Goal: Transaction & Acquisition: Purchase product/service

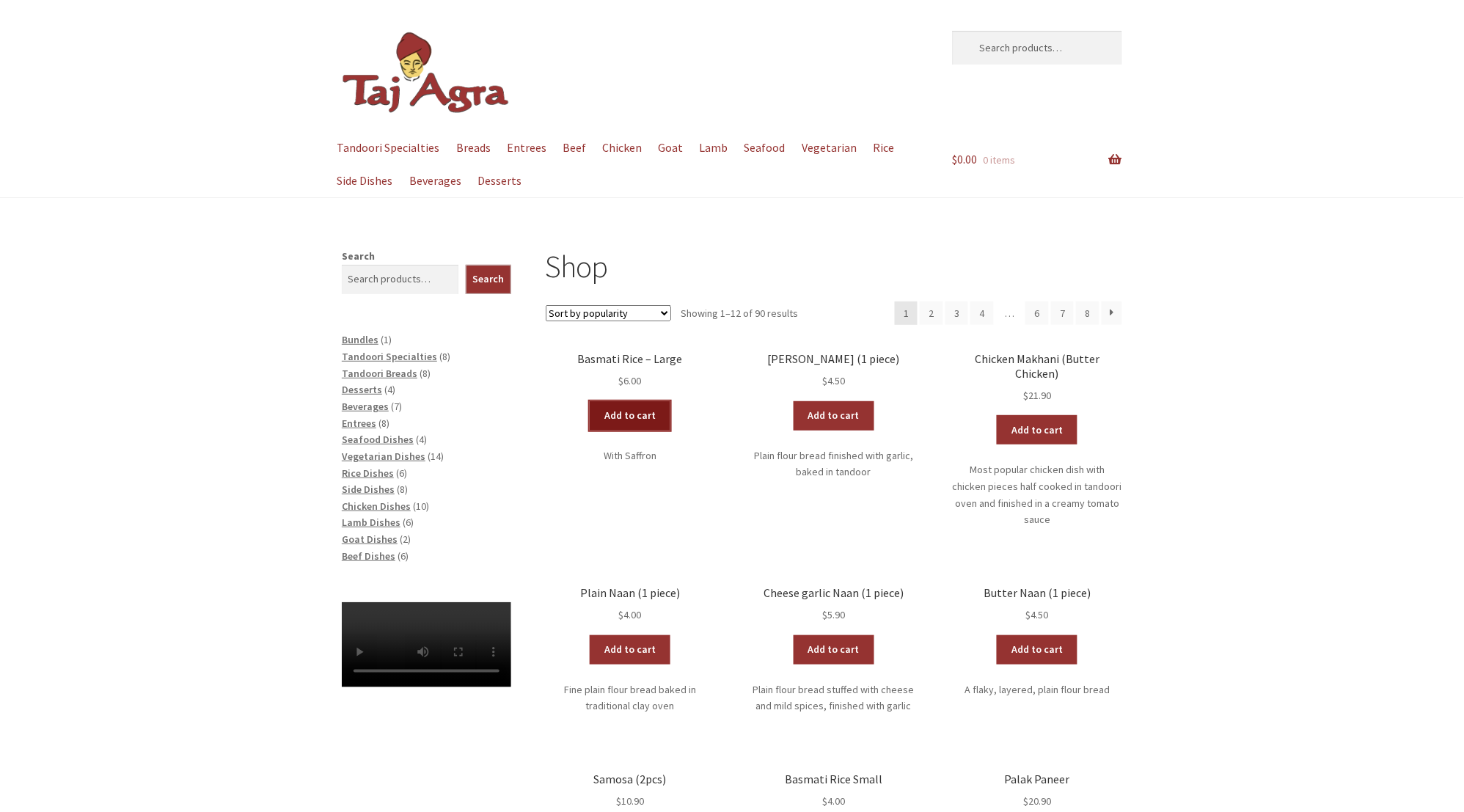
click at [617, 415] on link "Add to cart" at bounding box center [630, 415] width 81 height 30
click at [844, 415] on link "Add to cart" at bounding box center [834, 415] width 81 height 30
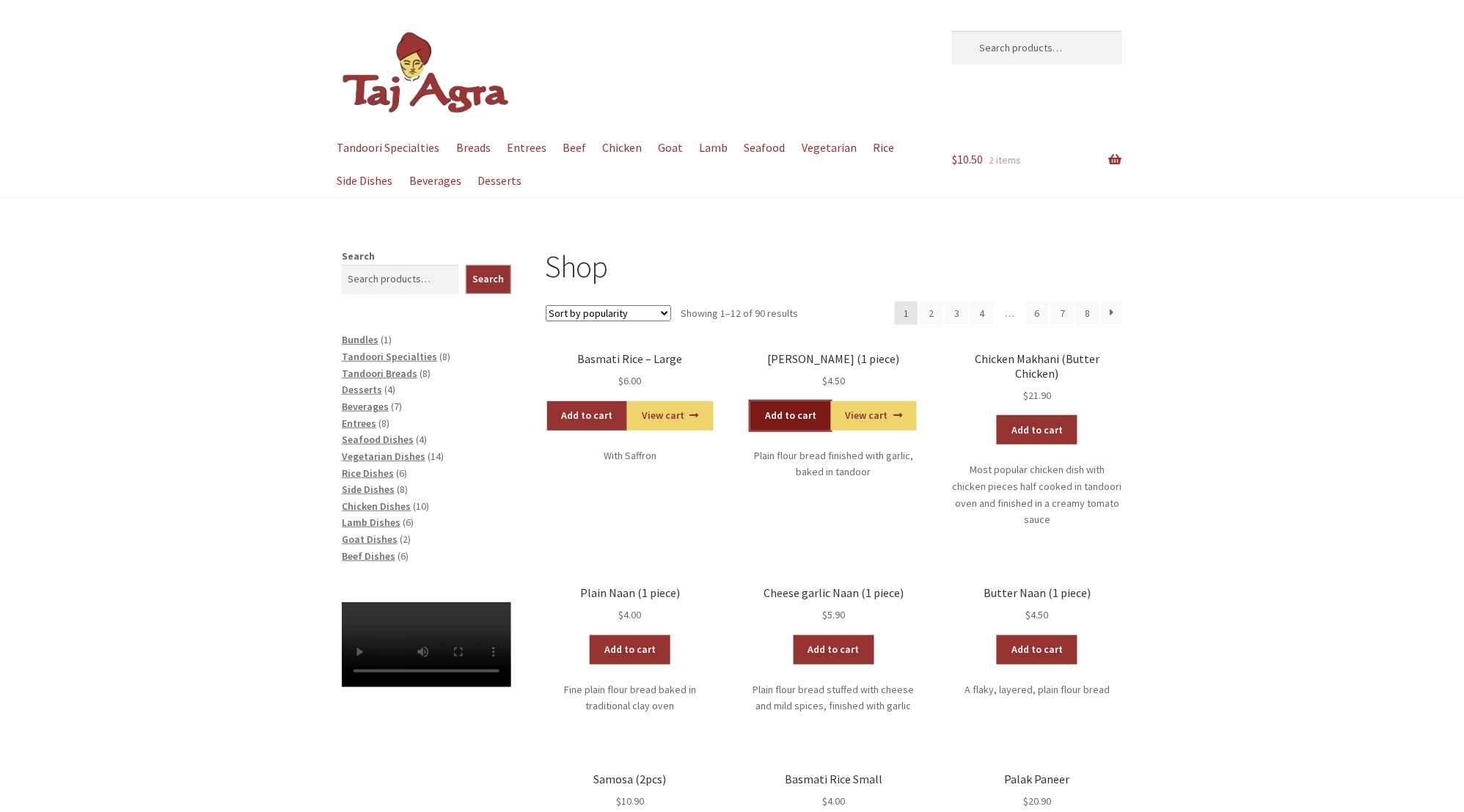
click at [796, 416] on link "Add to cart" at bounding box center [790, 415] width 81 height 30
click at [399, 357] on span "Tandoori Specialties" at bounding box center [389, 357] width 95 height 13
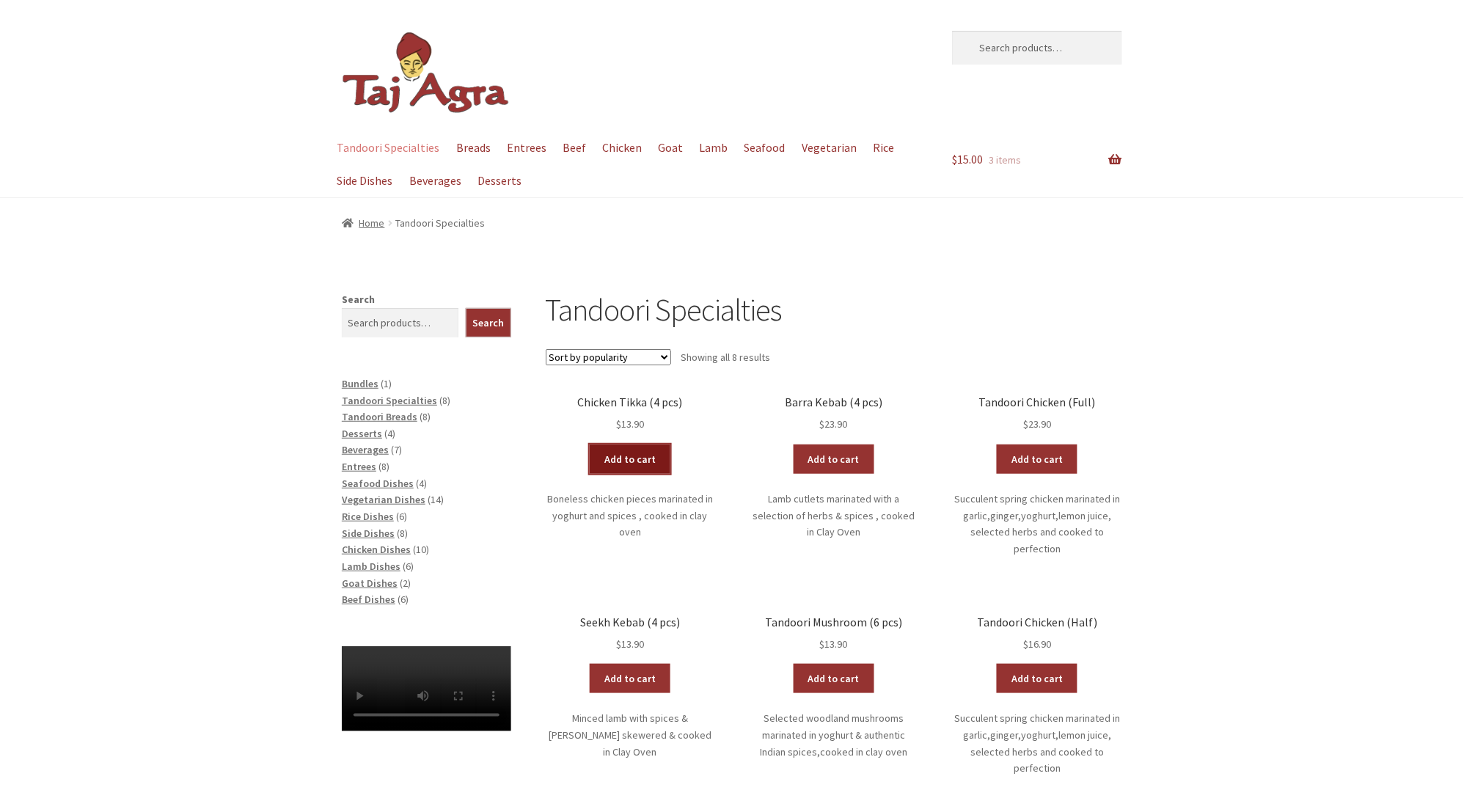
click at [634, 460] on link "Add to cart" at bounding box center [630, 459] width 81 height 30
click at [388, 482] on span "Seafood Dishes" at bounding box center [377, 484] width 72 height 13
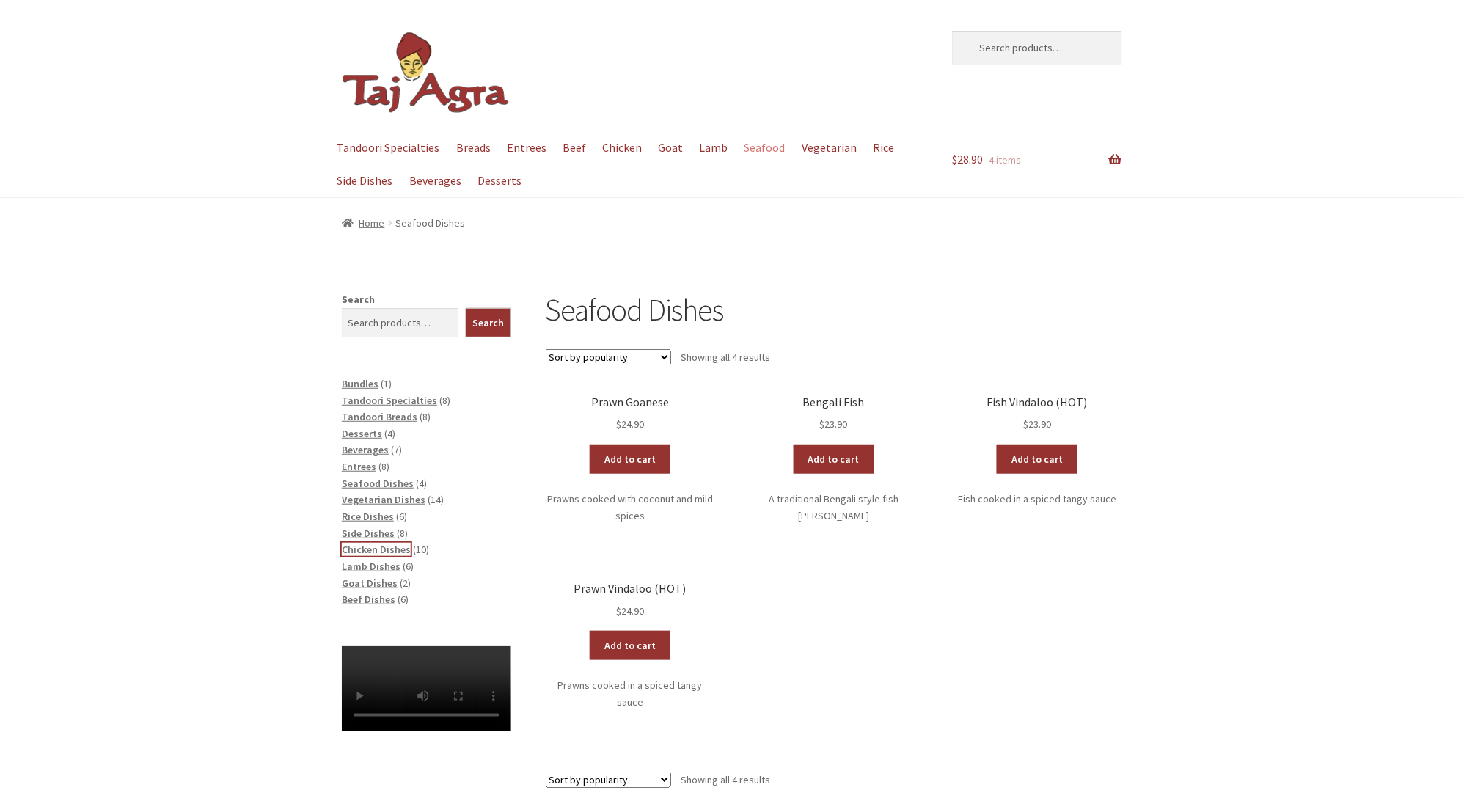
click at [391, 550] on span "Chicken Dishes" at bounding box center [376, 550] width 69 height 13
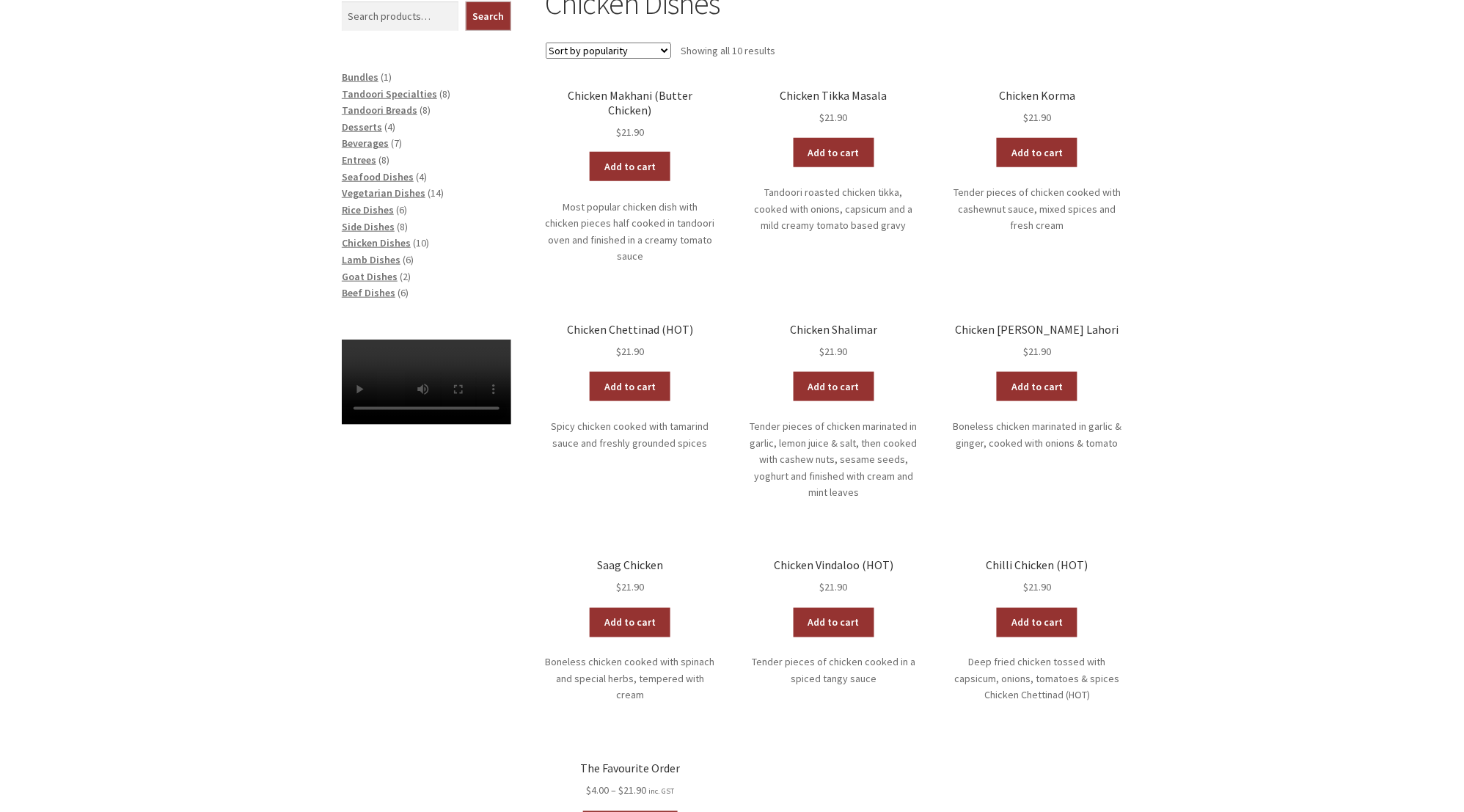
scroll to position [309, 0]
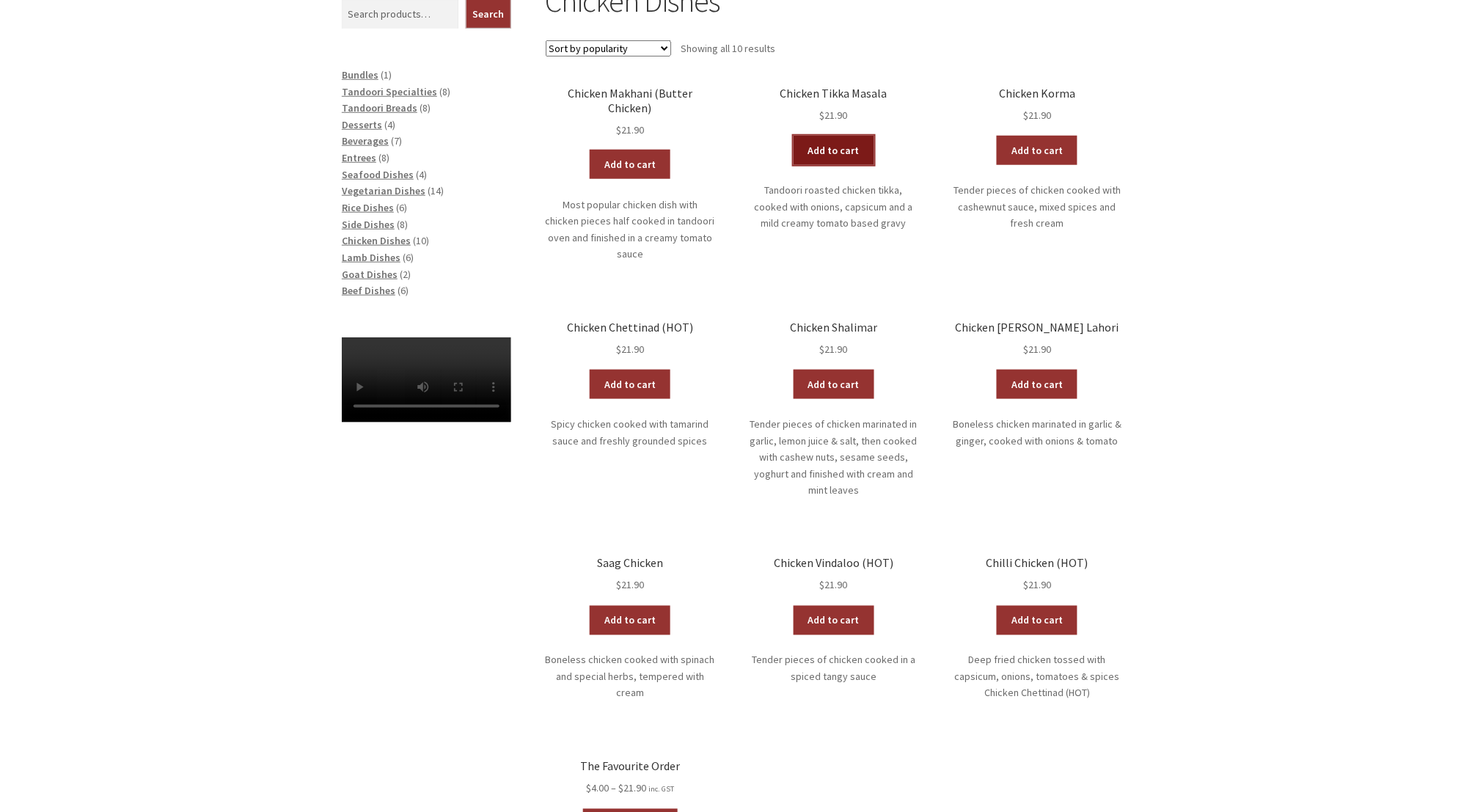
click at [836, 140] on link "Add to cart" at bounding box center [834, 150] width 81 height 30
click at [366, 258] on span "Lamb Dishes" at bounding box center [370, 258] width 58 height 13
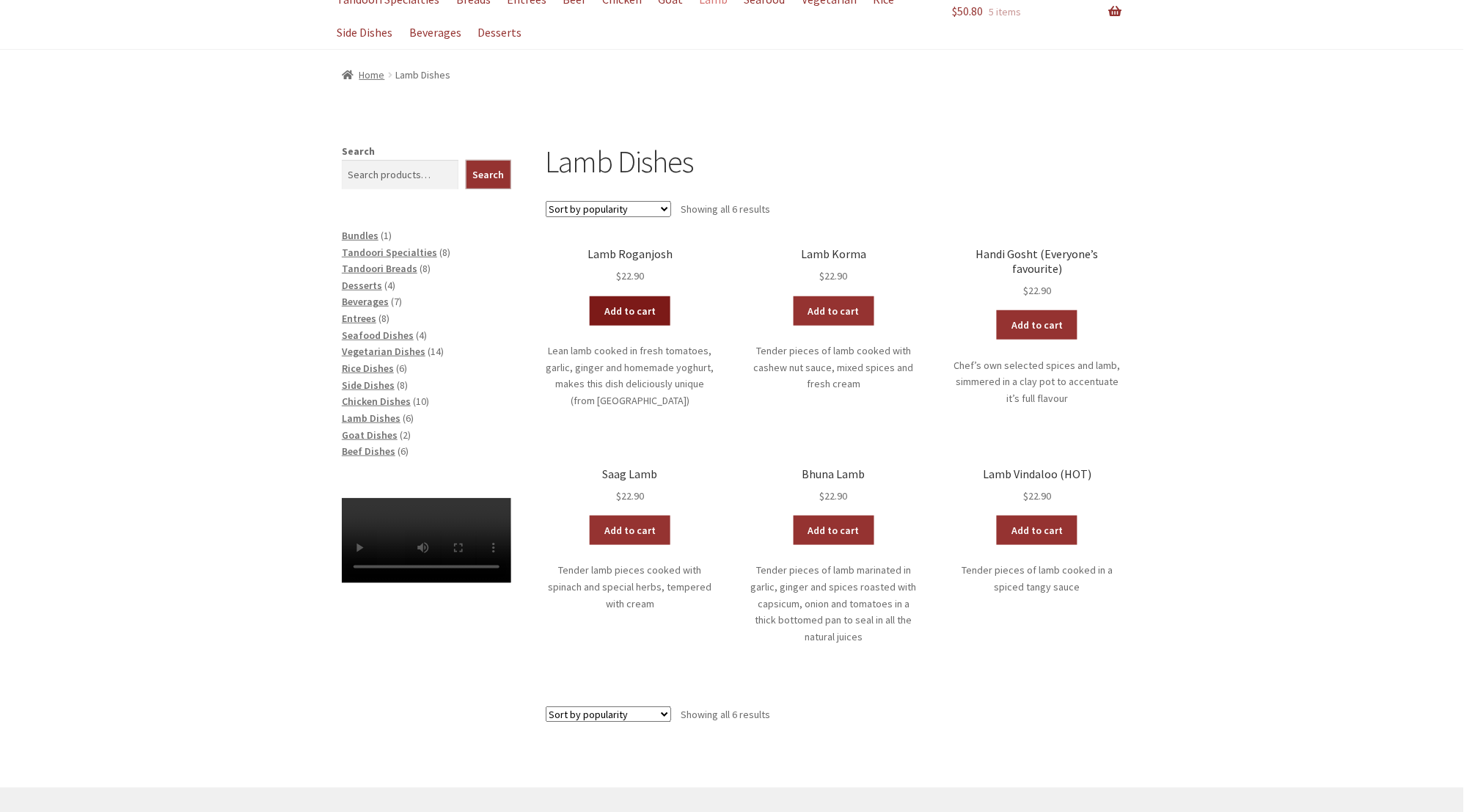
scroll to position [154, 0]
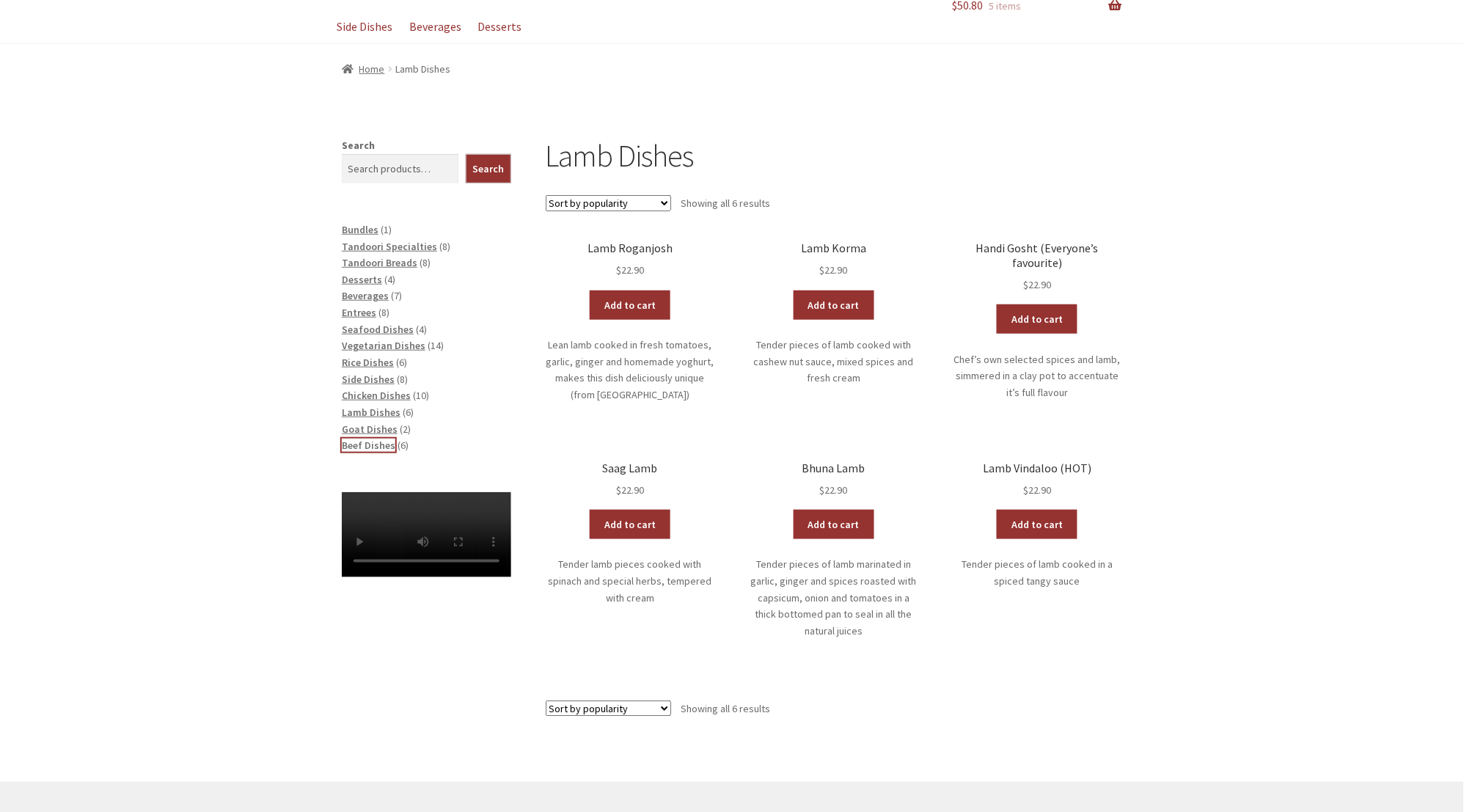
click at [354, 445] on span "Beef Dishes" at bounding box center [368, 446] width 53 height 13
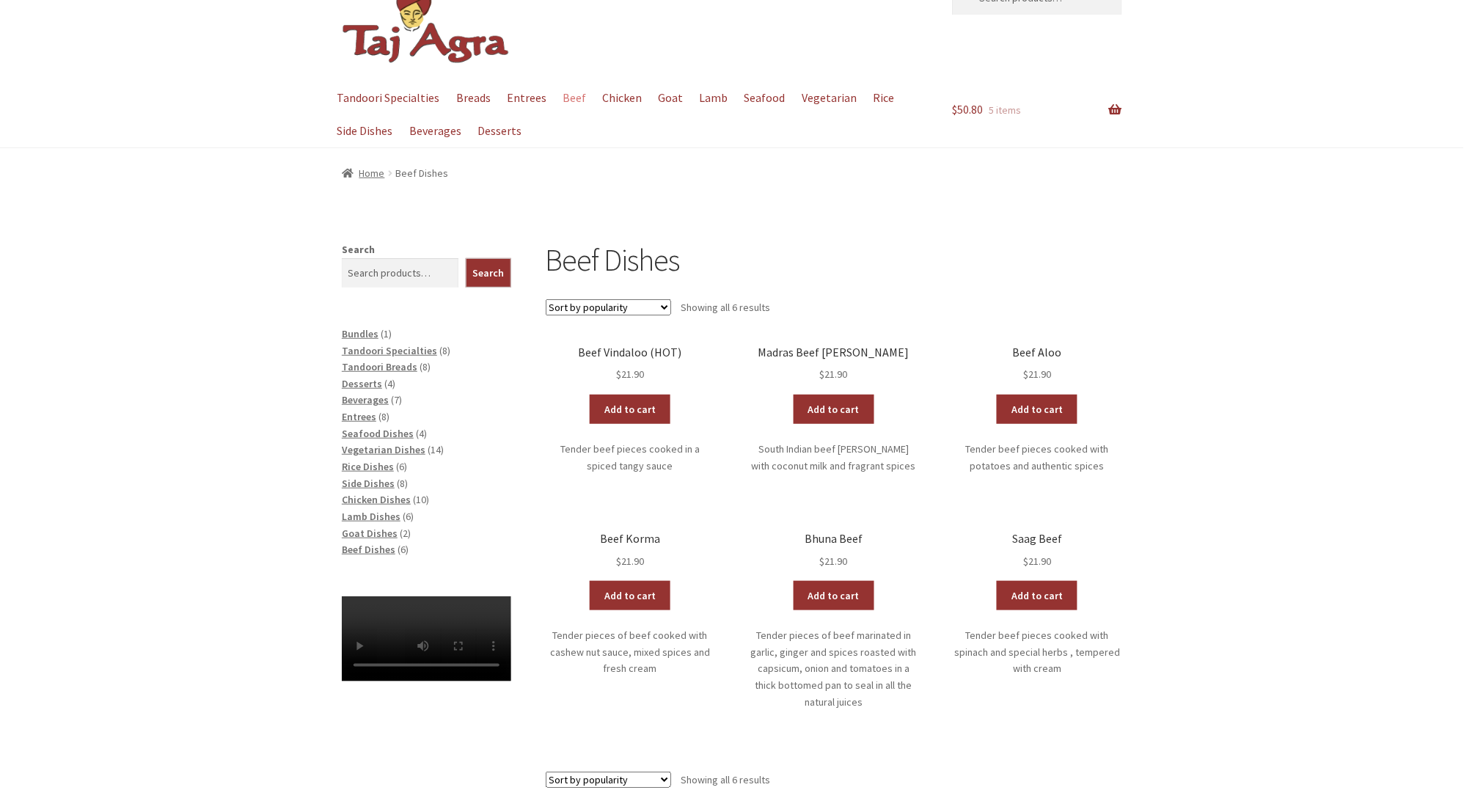
scroll to position [77, 0]
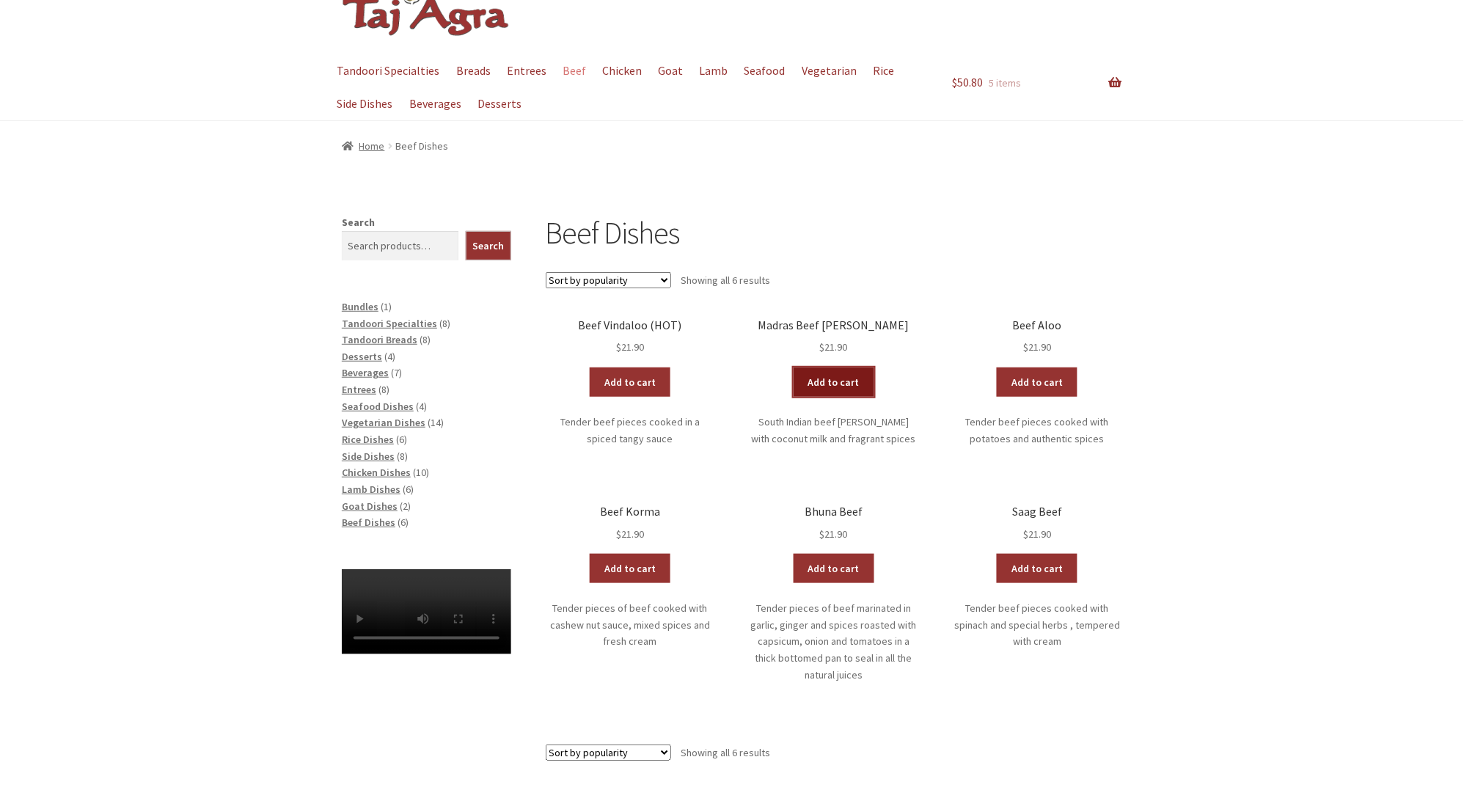
click at [843, 379] on link "Add to cart" at bounding box center [834, 382] width 81 height 30
click at [385, 406] on span "Seafood Dishes" at bounding box center [377, 406] width 72 height 13
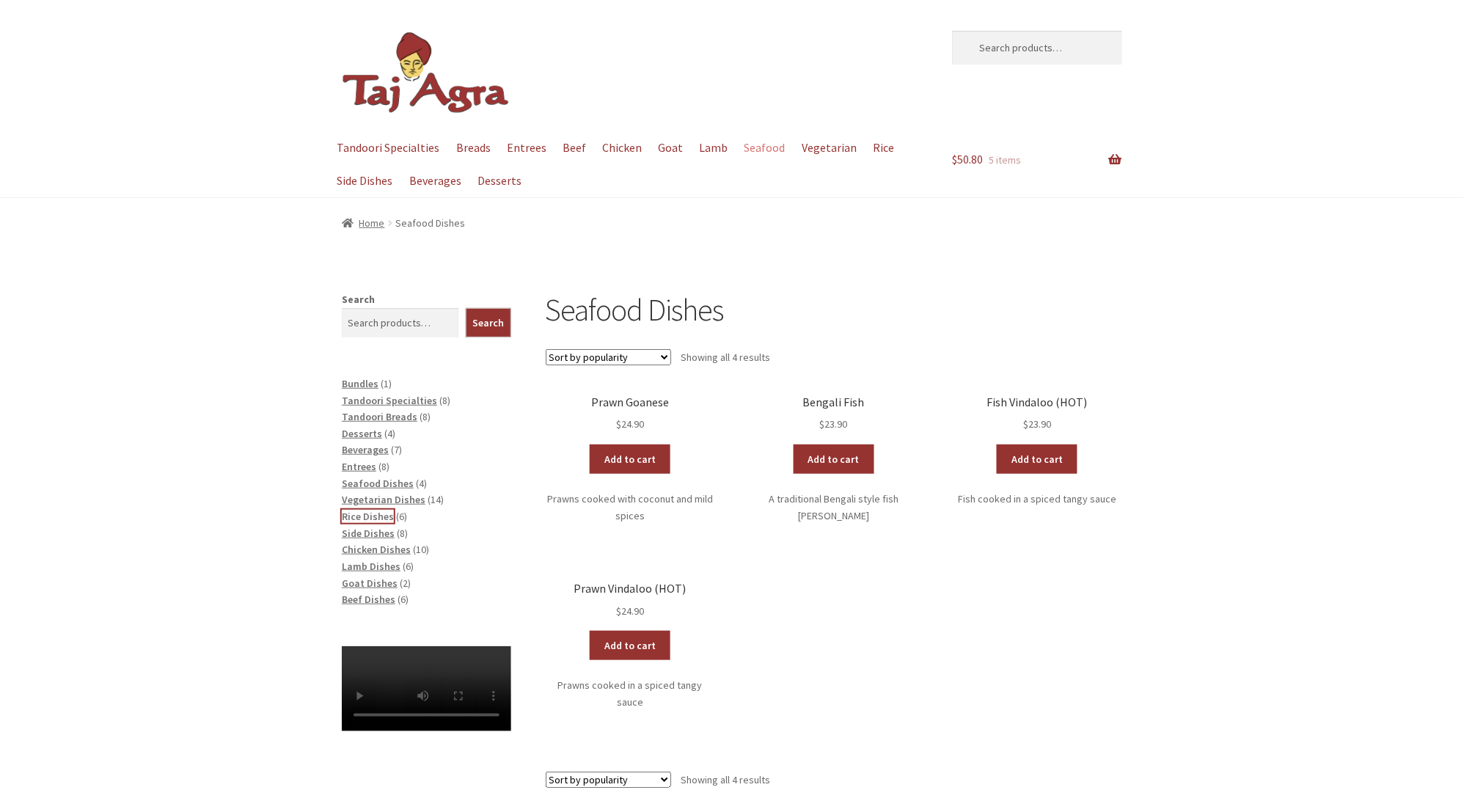
click at [373, 517] on span "Rice Dishes" at bounding box center [367, 516] width 52 height 13
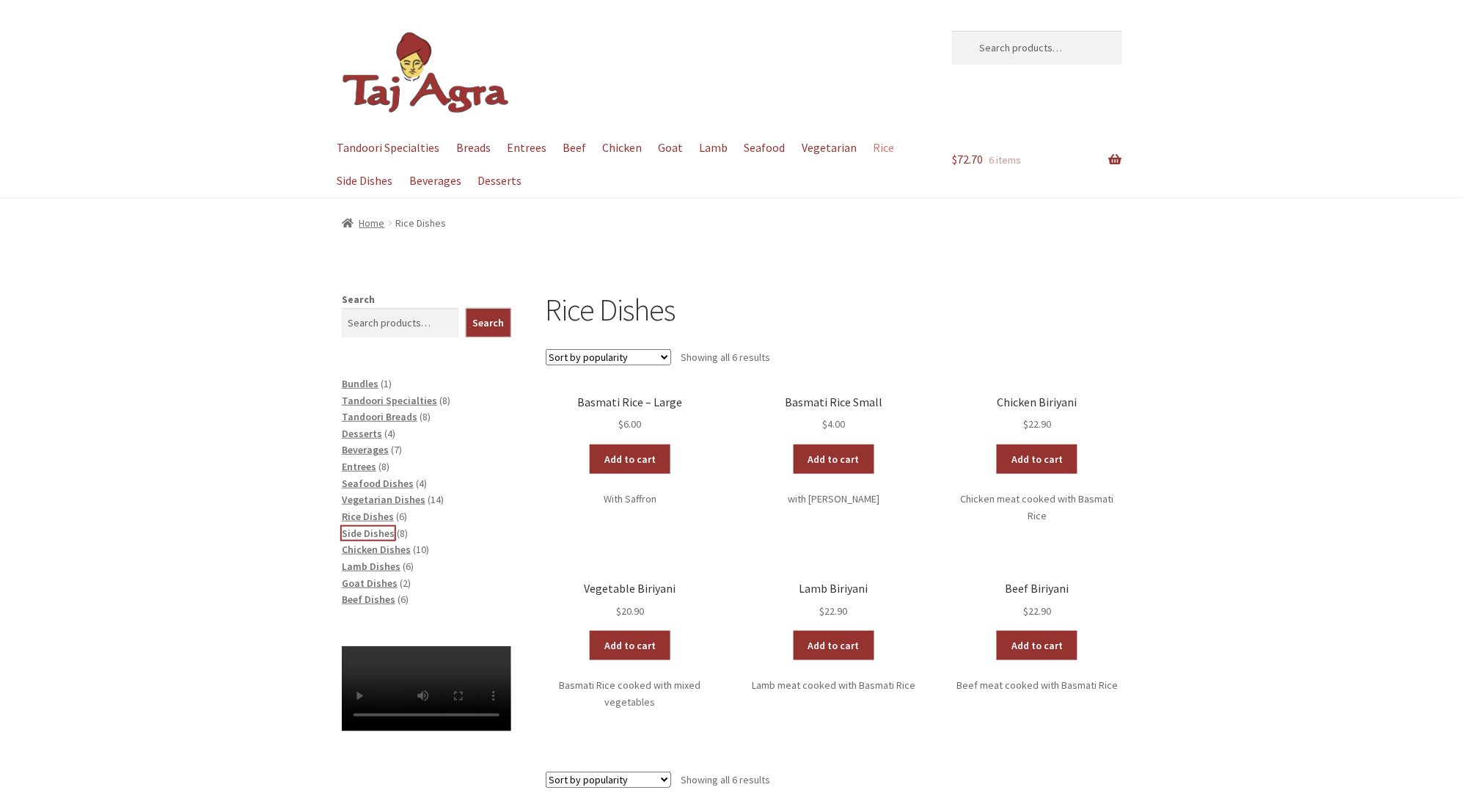
click at [364, 533] on span "Side Dishes" at bounding box center [367, 533] width 52 height 13
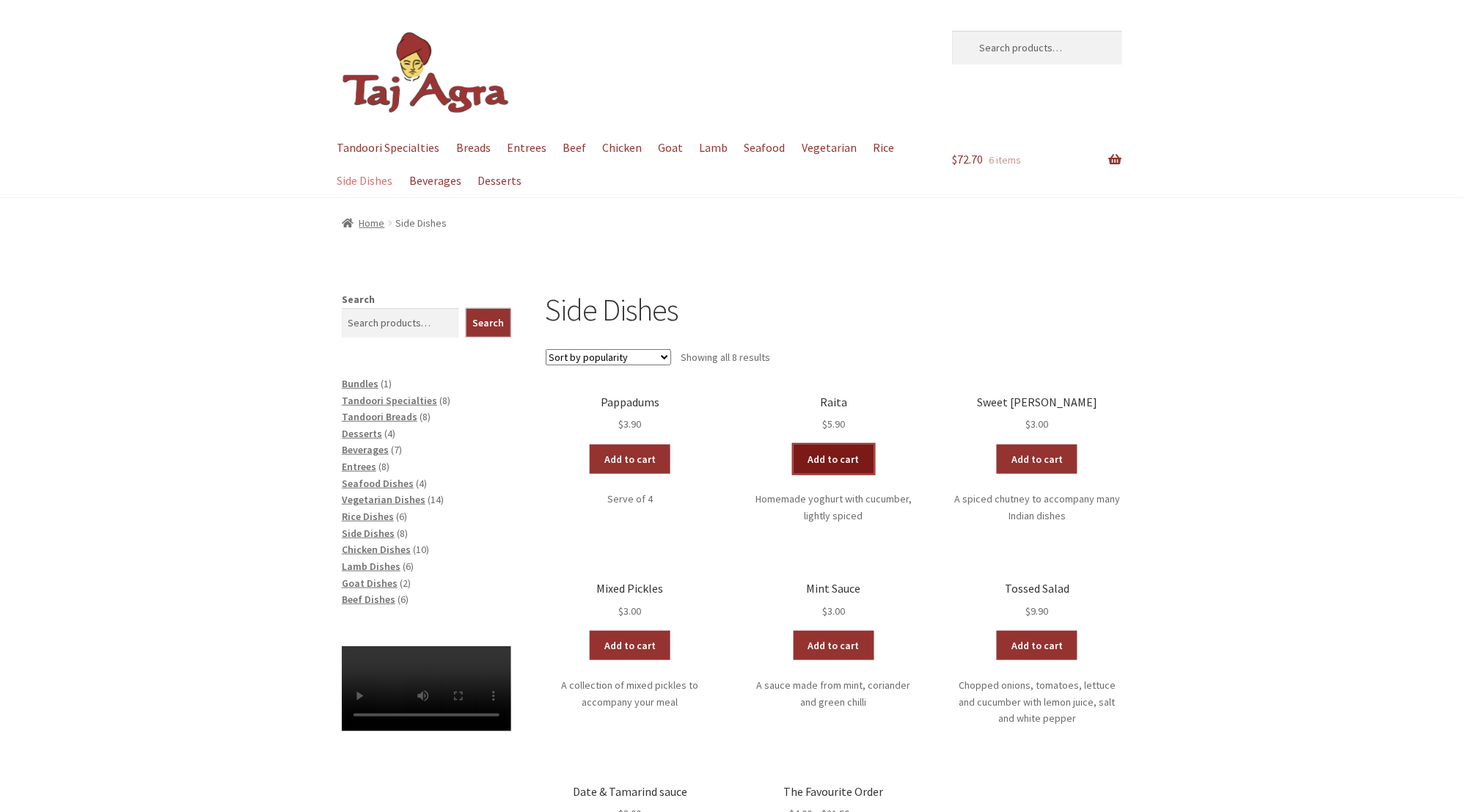
click at [836, 459] on link "Add to cart" at bounding box center [834, 459] width 81 height 30
click at [1028, 461] on link "Add to cart" at bounding box center [1037, 459] width 81 height 30
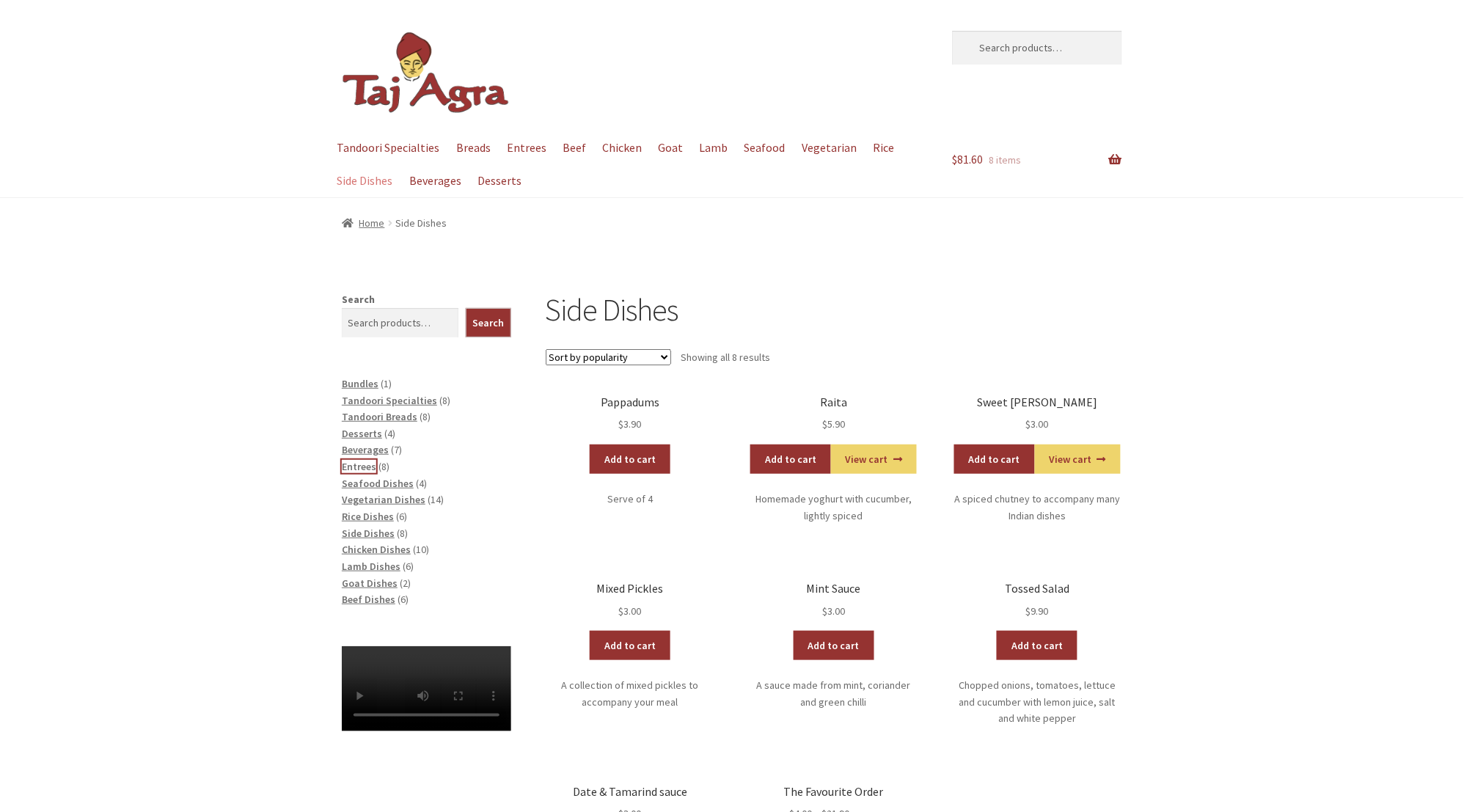
click at [357, 467] on span "Entrees" at bounding box center [359, 467] width 34 height 13
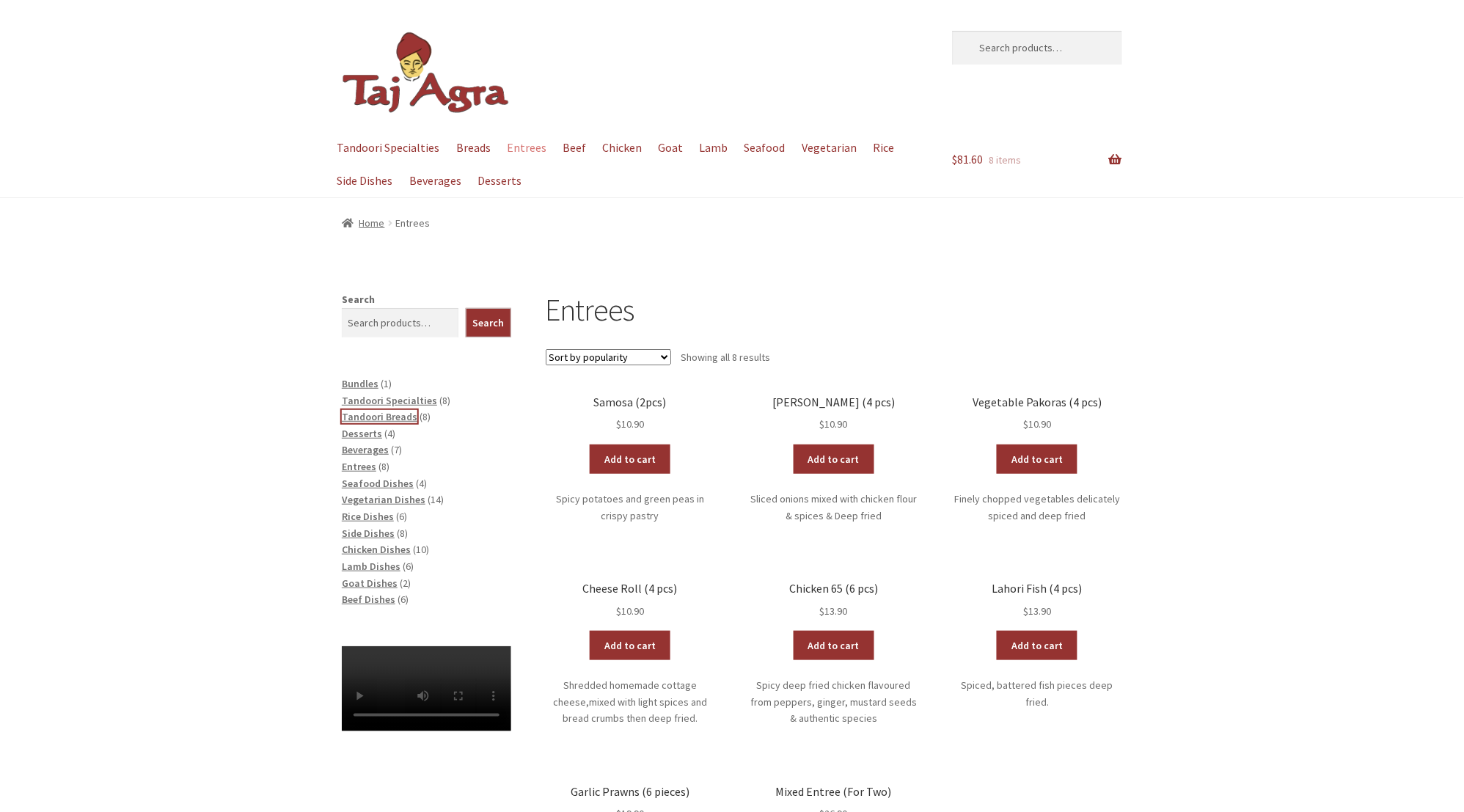
click at [370, 416] on span "Tandoori Breads" at bounding box center [379, 417] width 75 height 13
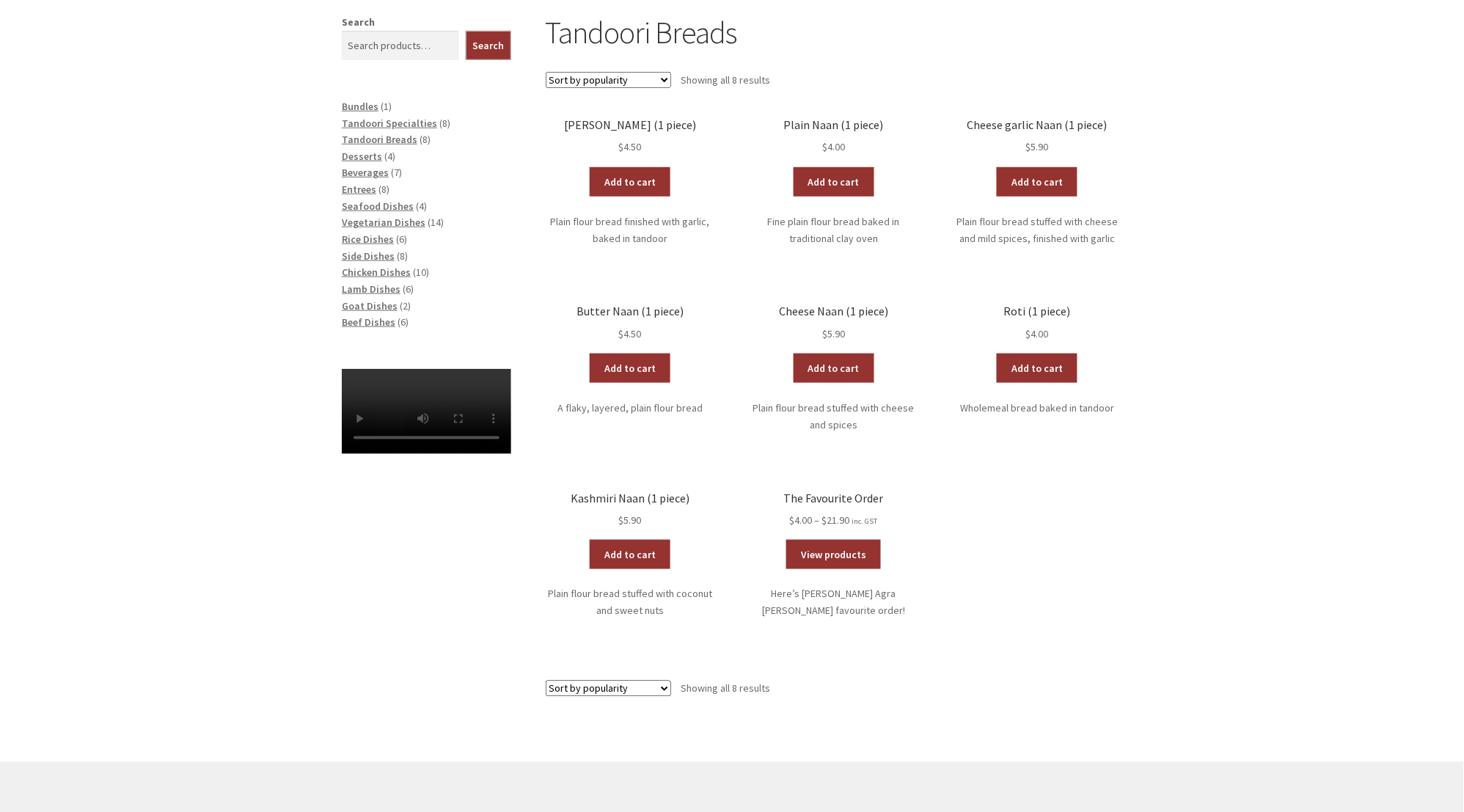
scroll to position [309, 0]
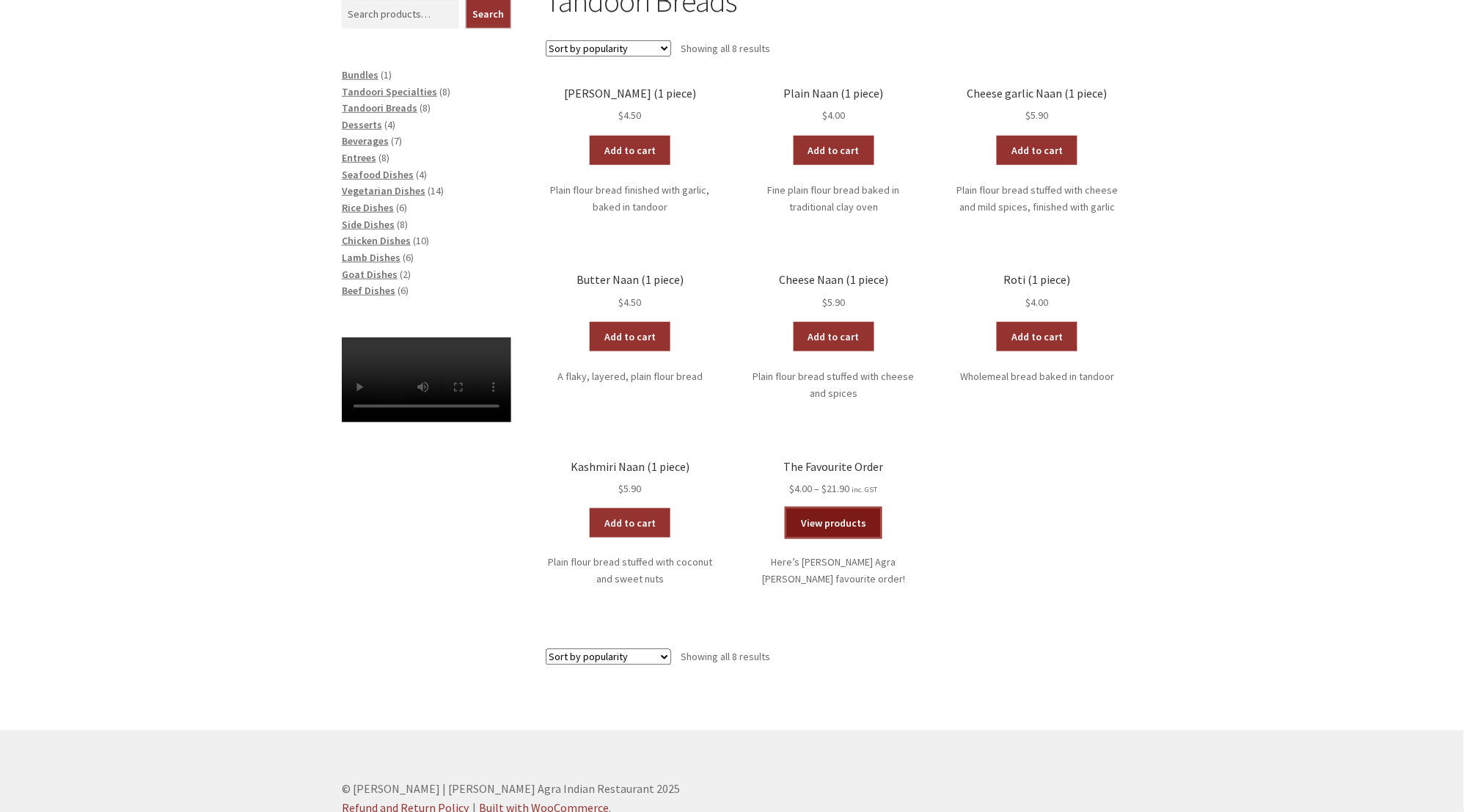
click at [847, 523] on link "View products" at bounding box center [833, 523] width 94 height 30
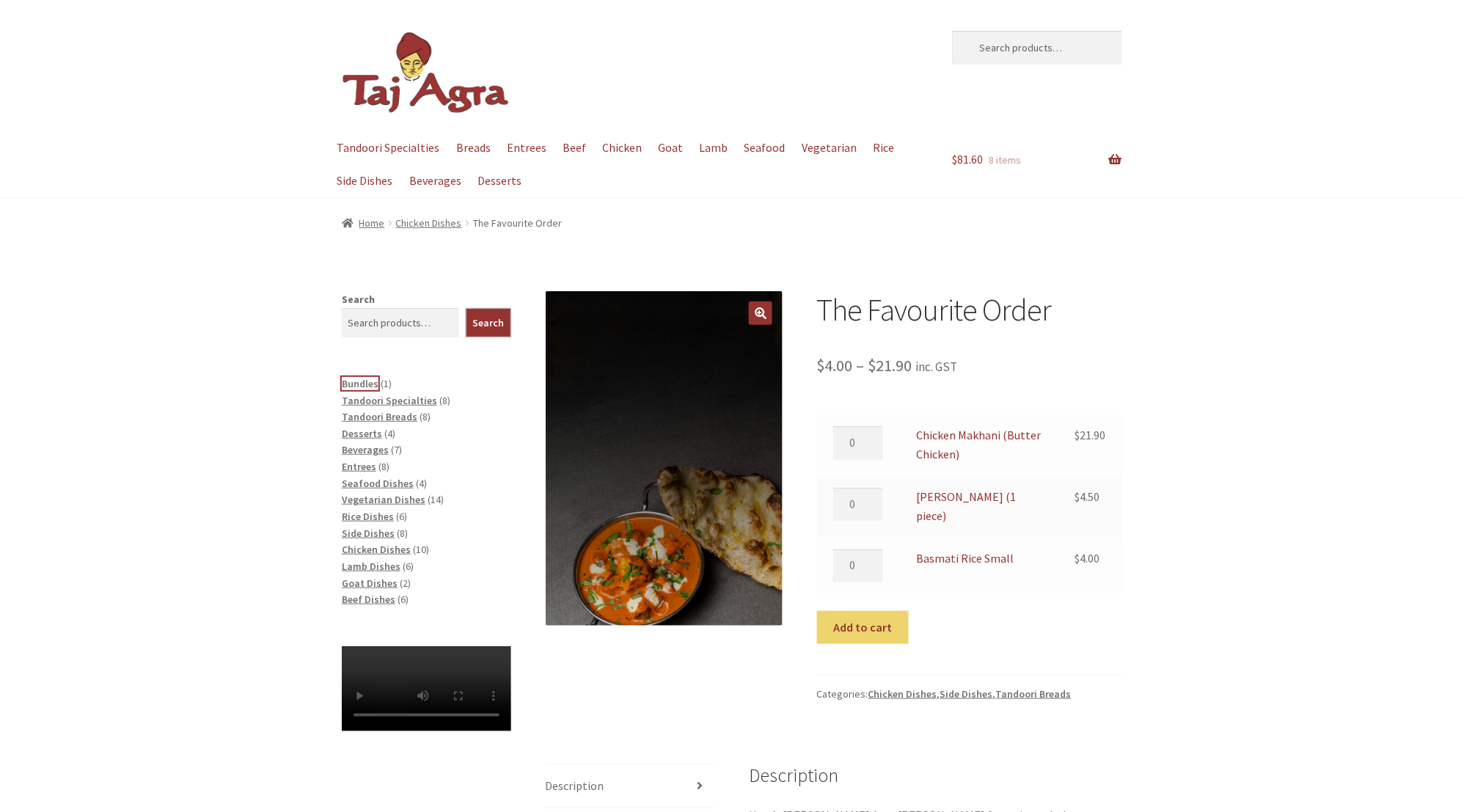
click at [368, 382] on span "Bundles" at bounding box center [360, 384] width 36 height 13
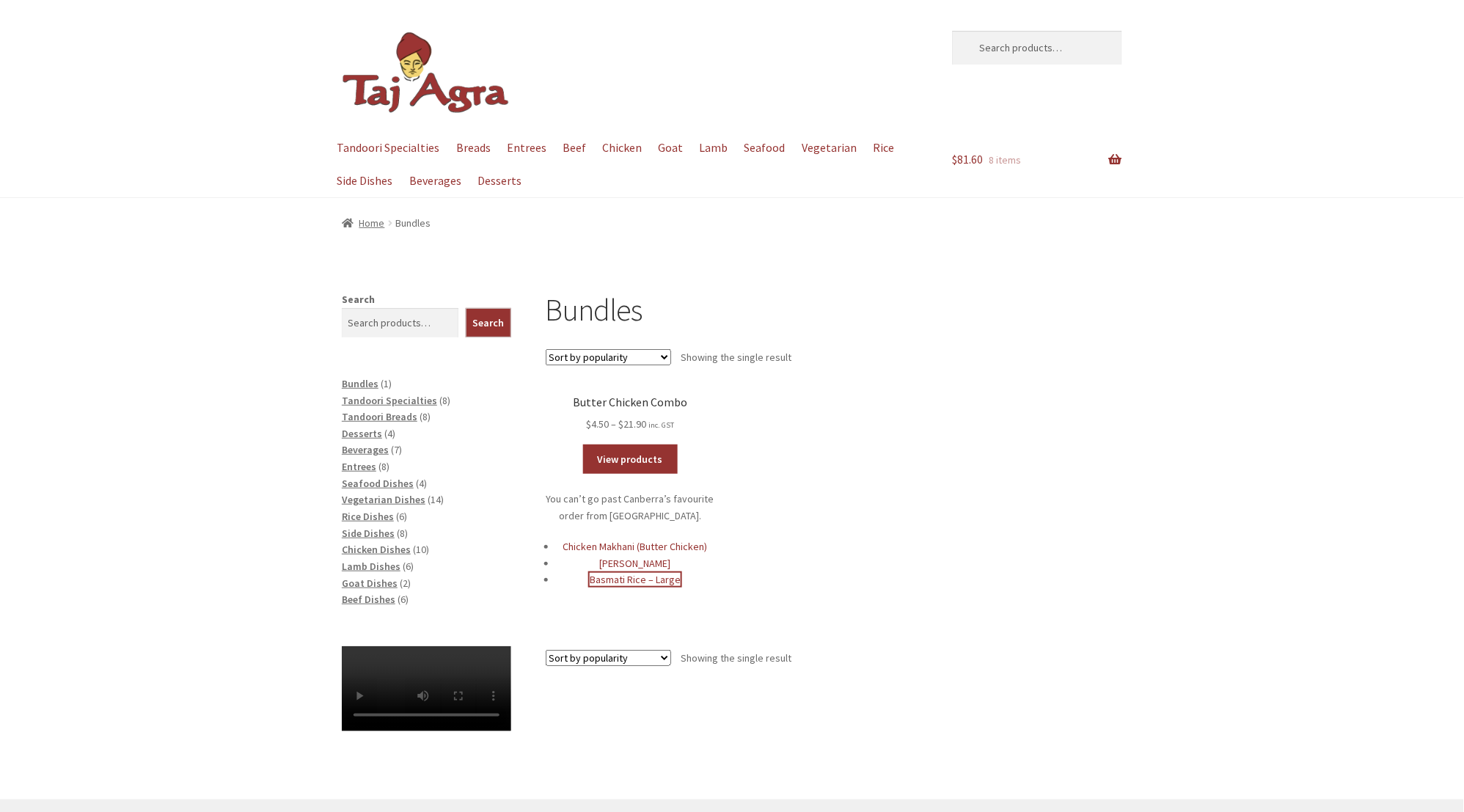
click at [642, 578] on link "Basmati Rice – Large" at bounding box center [635, 579] width 91 height 13
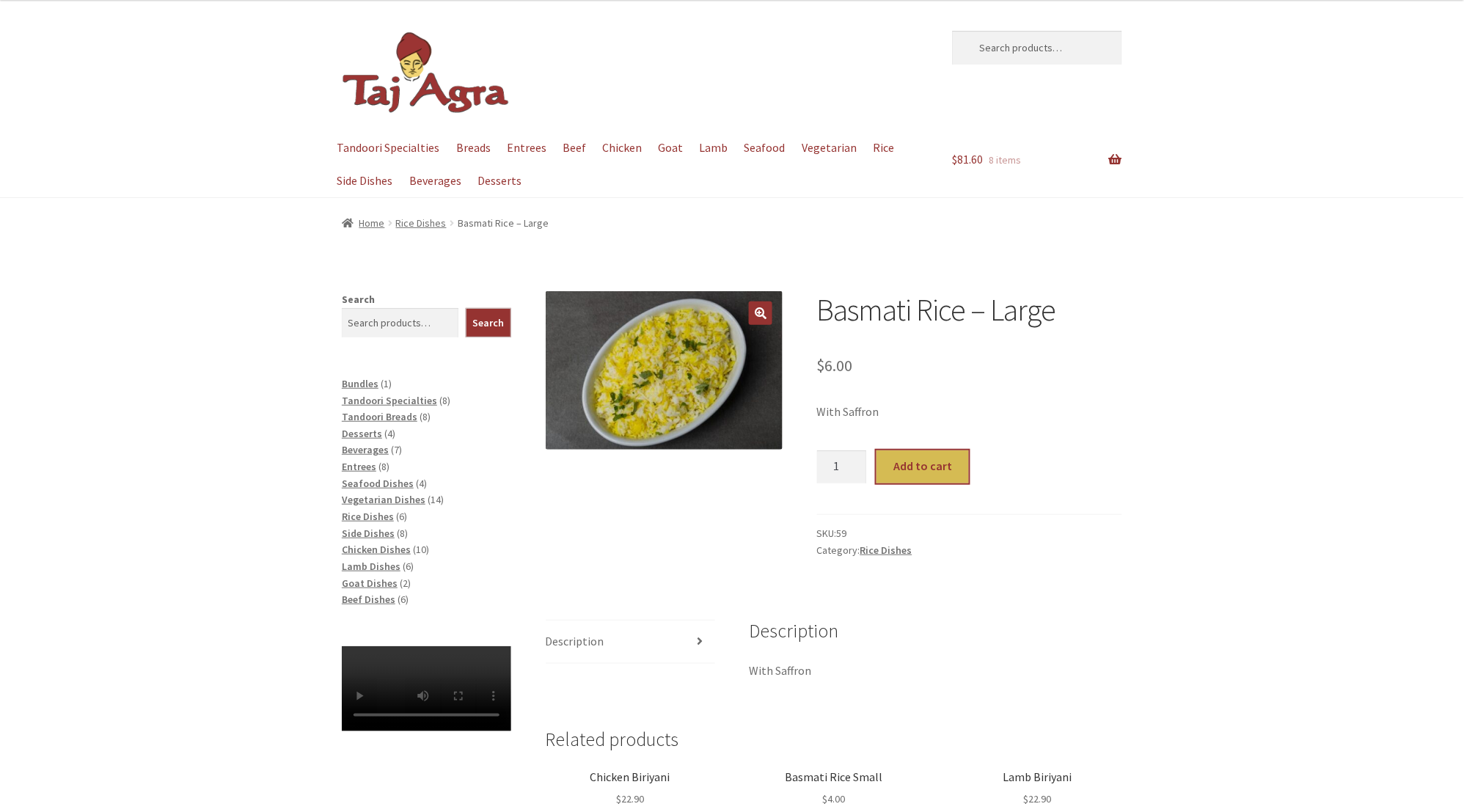
click at [925, 465] on button "Add to cart" at bounding box center [923, 467] width 92 height 33
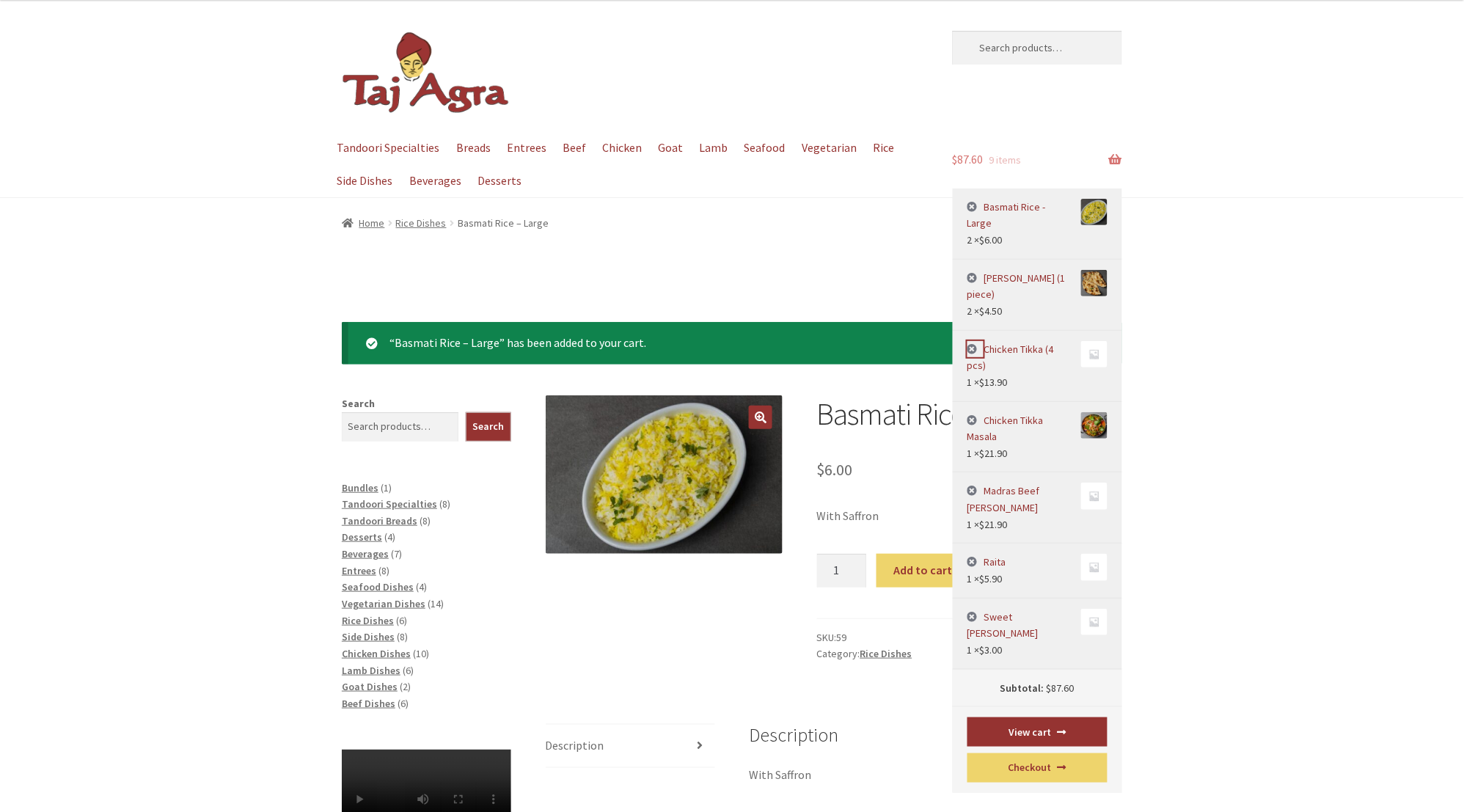
click at [973, 341] on link "×" at bounding box center [976, 349] width 17 height 17
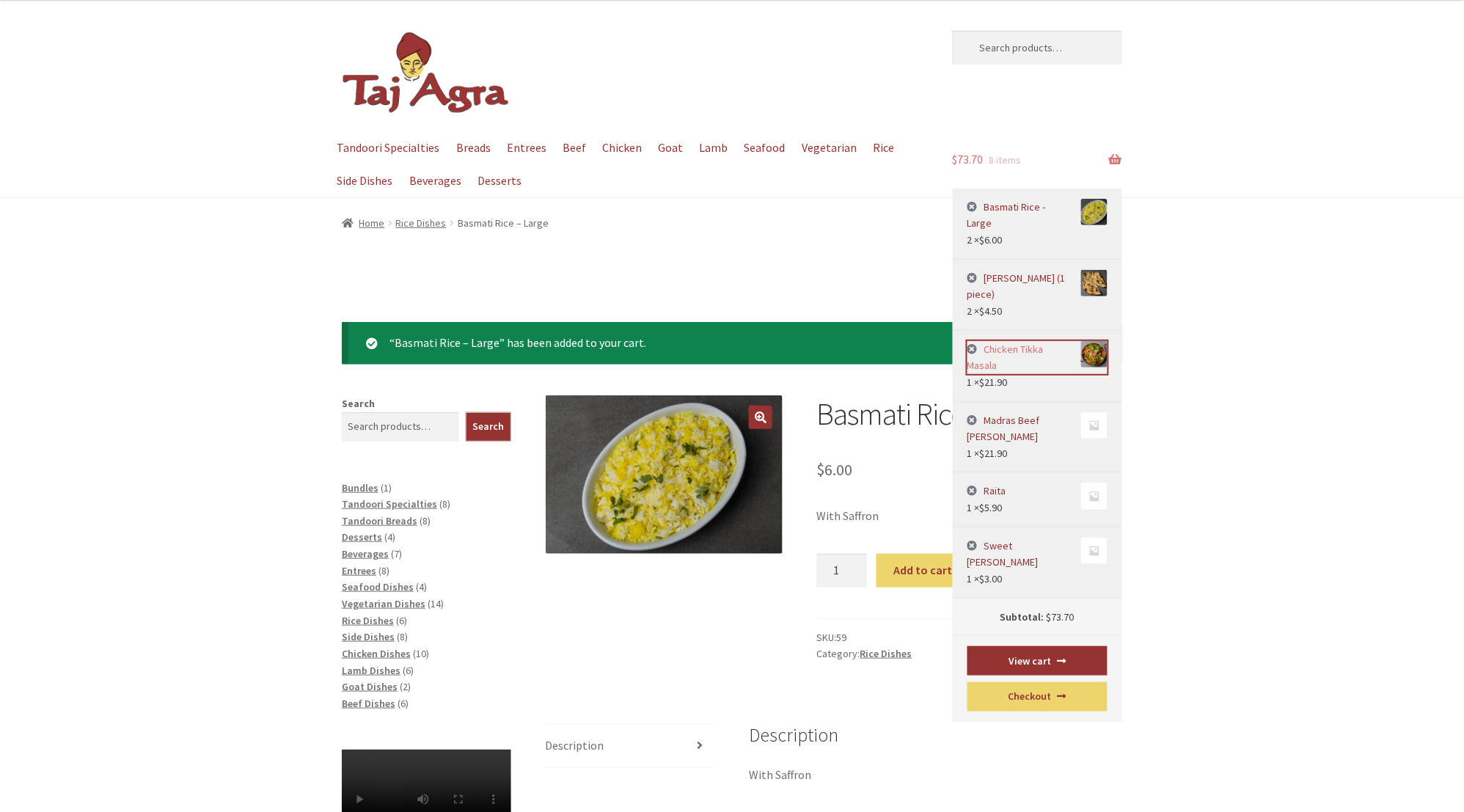
click at [1024, 341] on link "Chicken Tikka Masala" at bounding box center [1038, 357] width 141 height 33
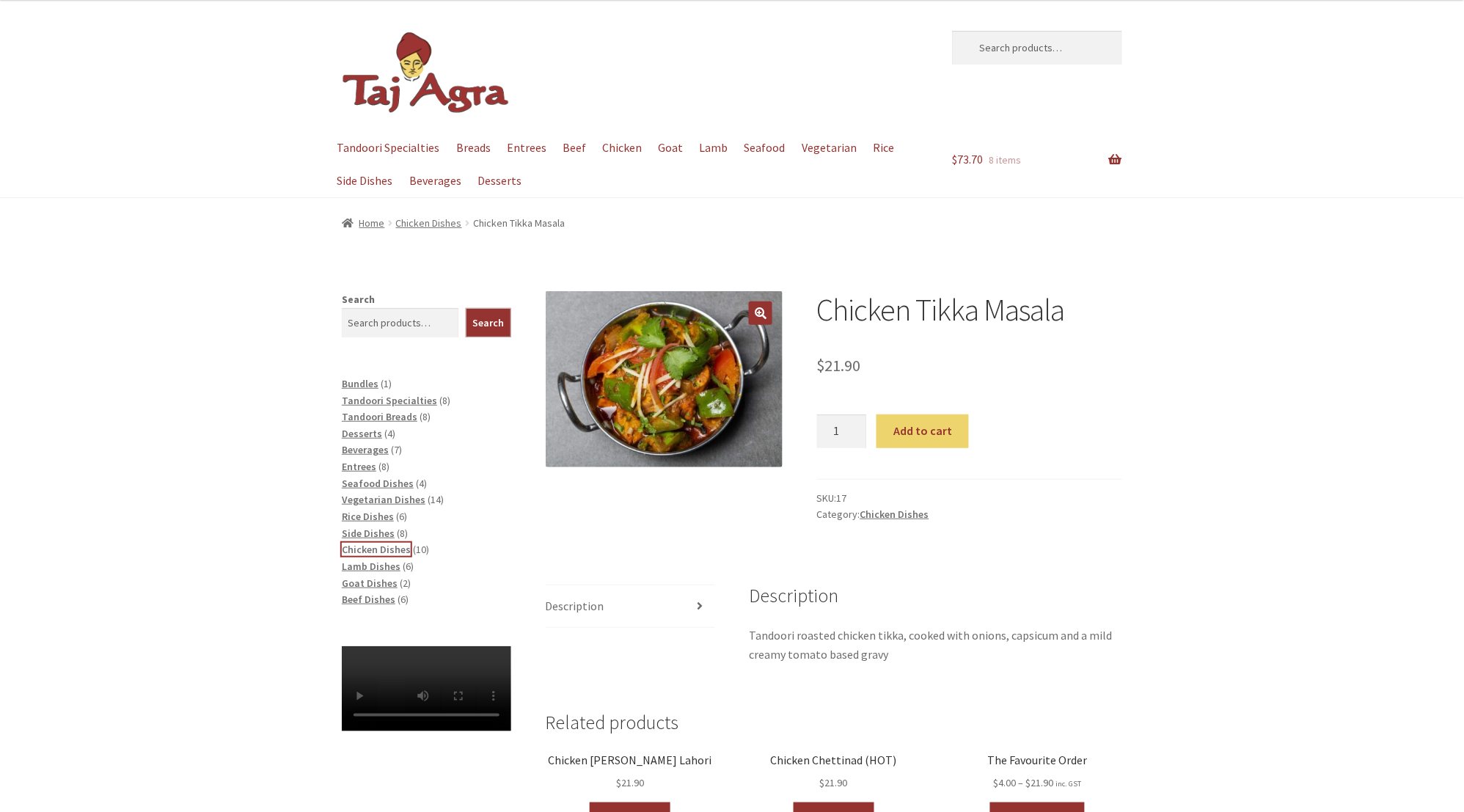
click at [387, 544] on span "Chicken Dishes" at bounding box center [376, 550] width 69 height 13
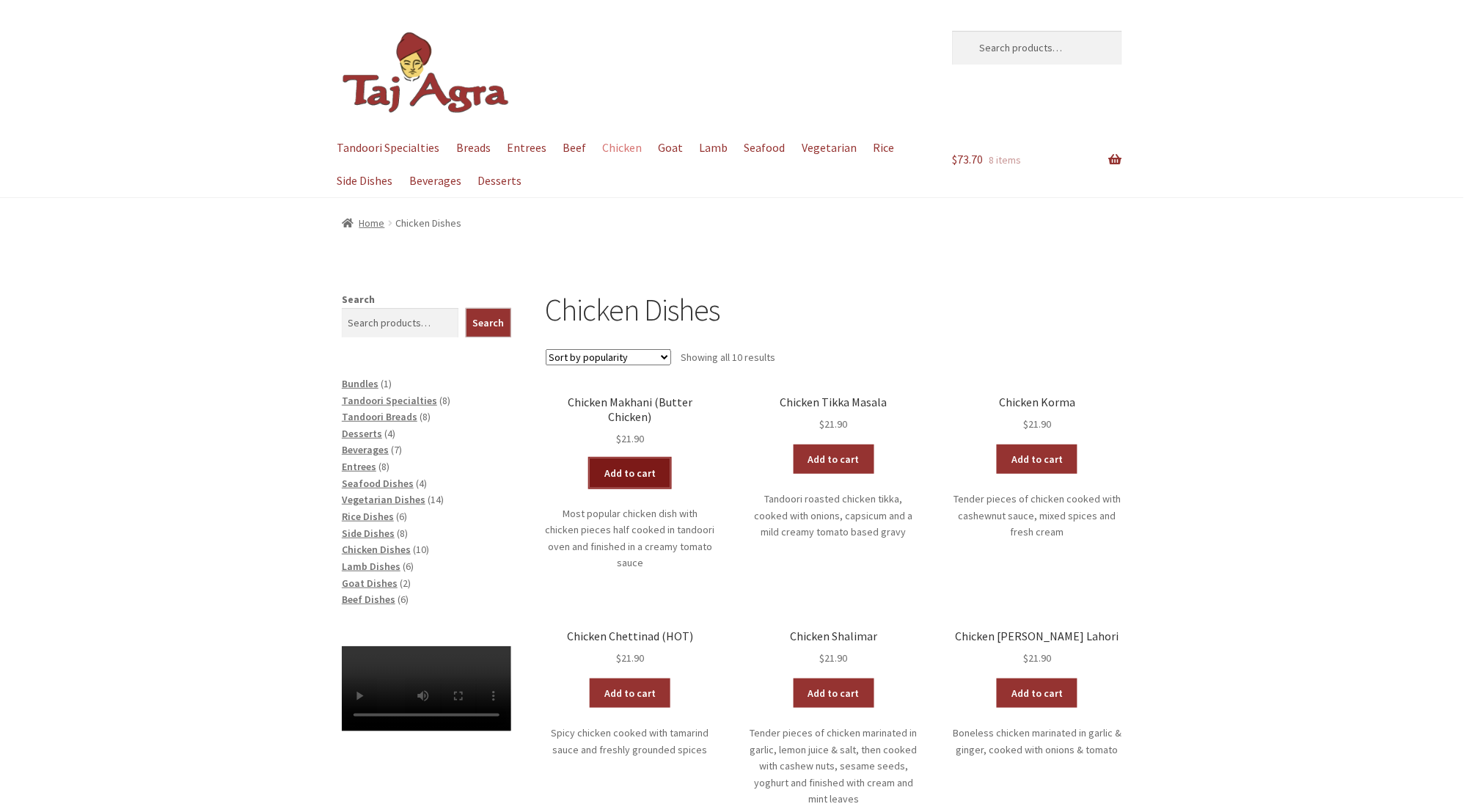
click at [625, 459] on link "Add to cart" at bounding box center [630, 472] width 81 height 30
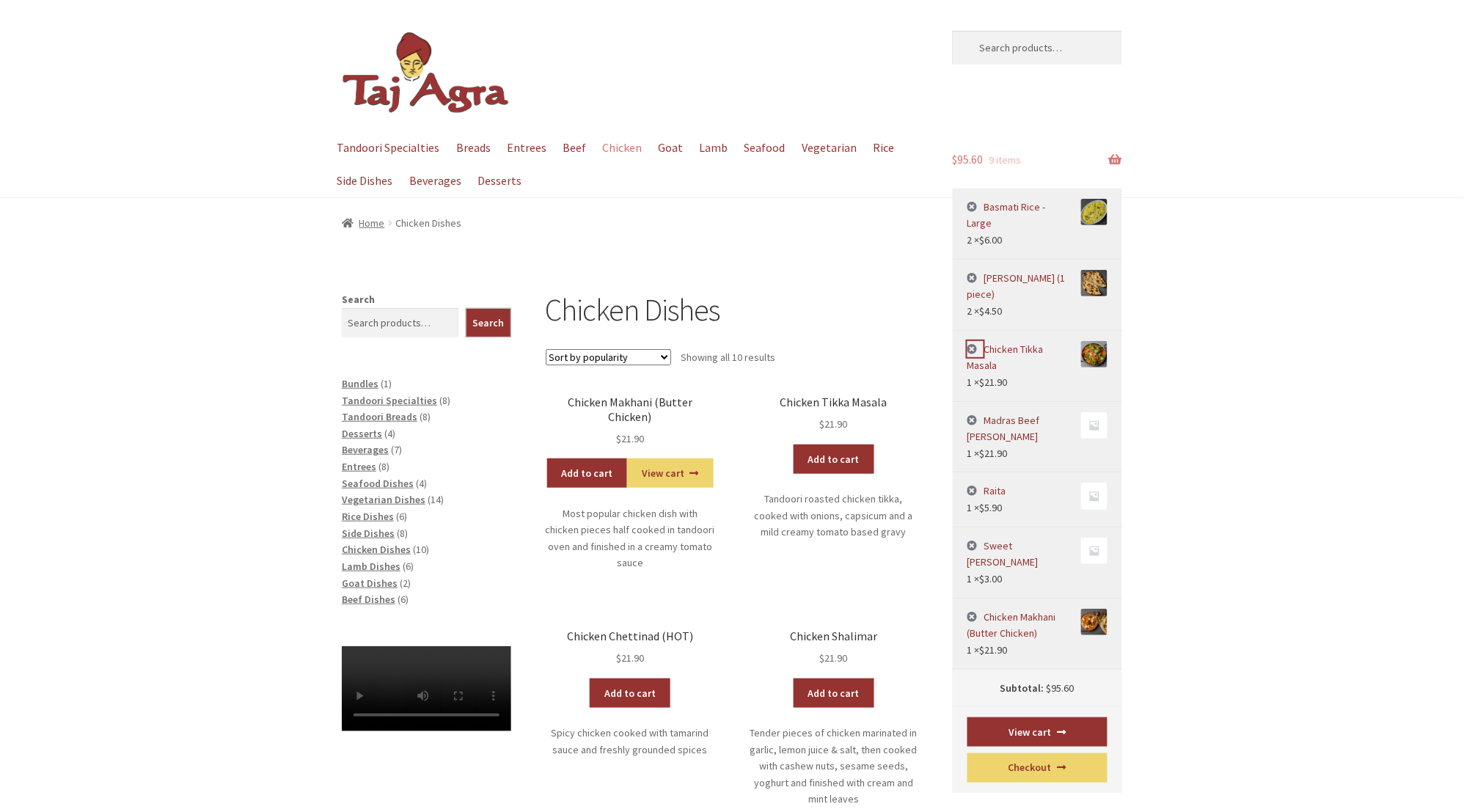
click at [970, 341] on link "×" at bounding box center [976, 349] width 17 height 17
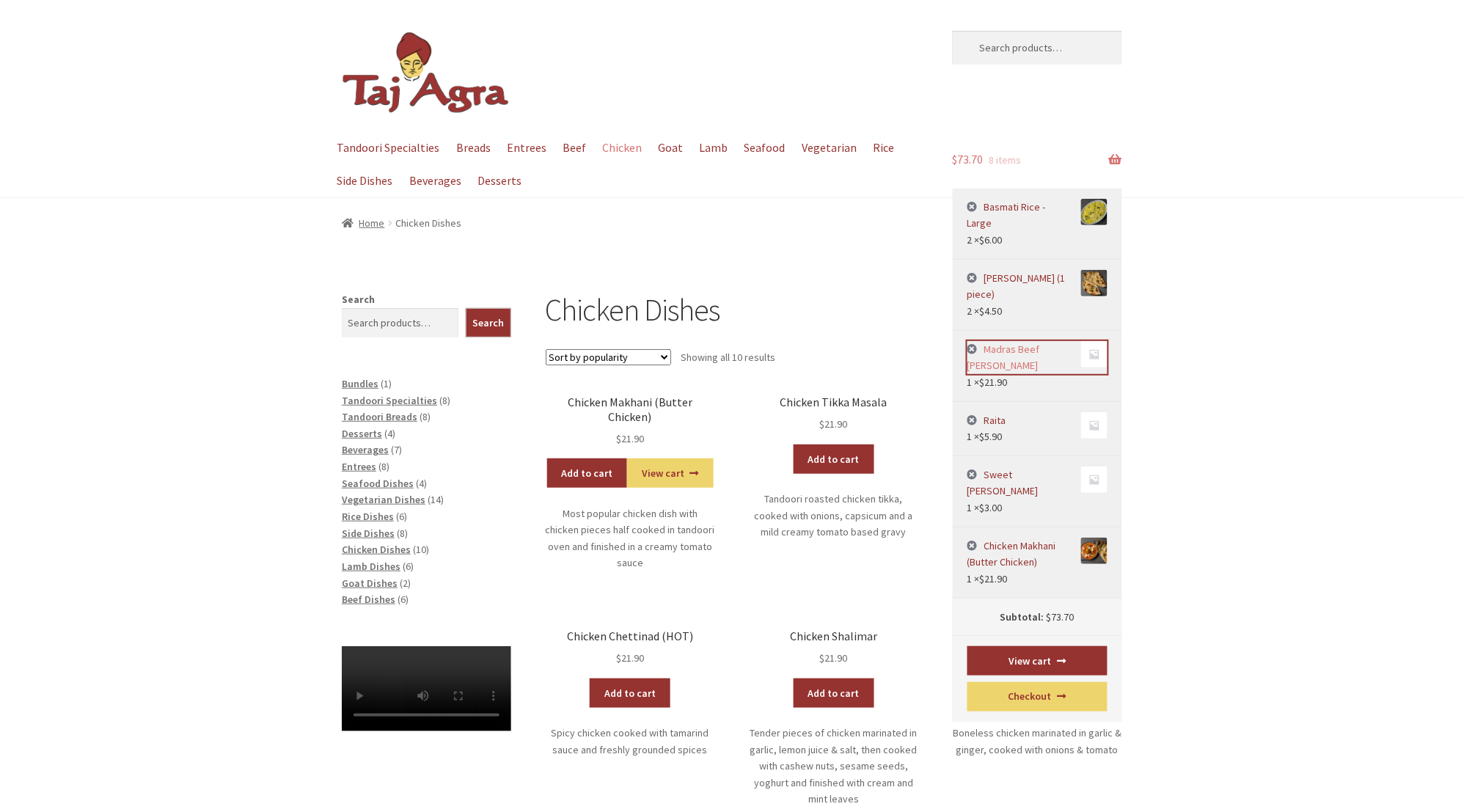
click at [1033, 341] on link "Madras Beef [PERSON_NAME]" at bounding box center [1038, 357] width 141 height 33
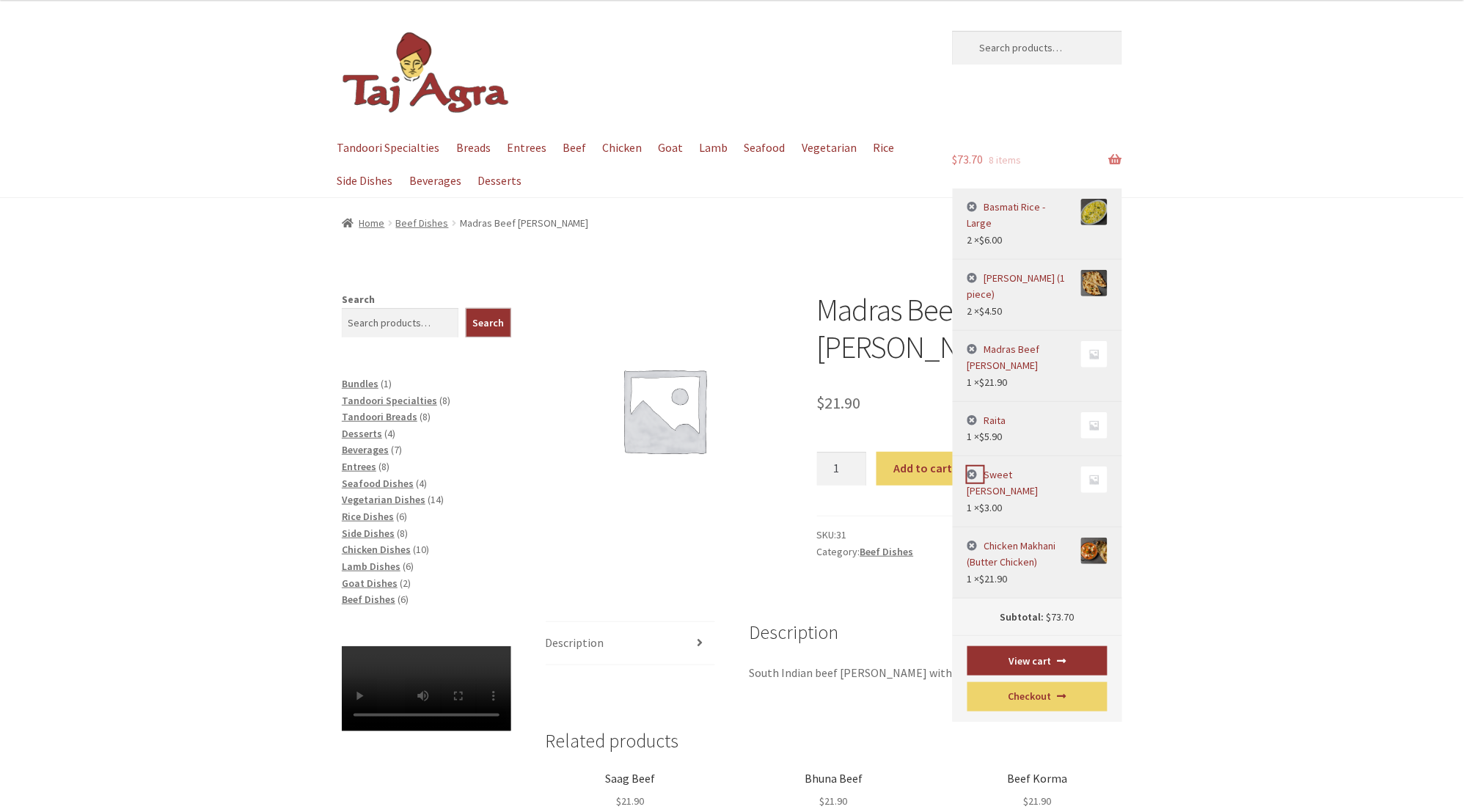
click at [973, 467] on link "×" at bounding box center [976, 475] width 17 height 17
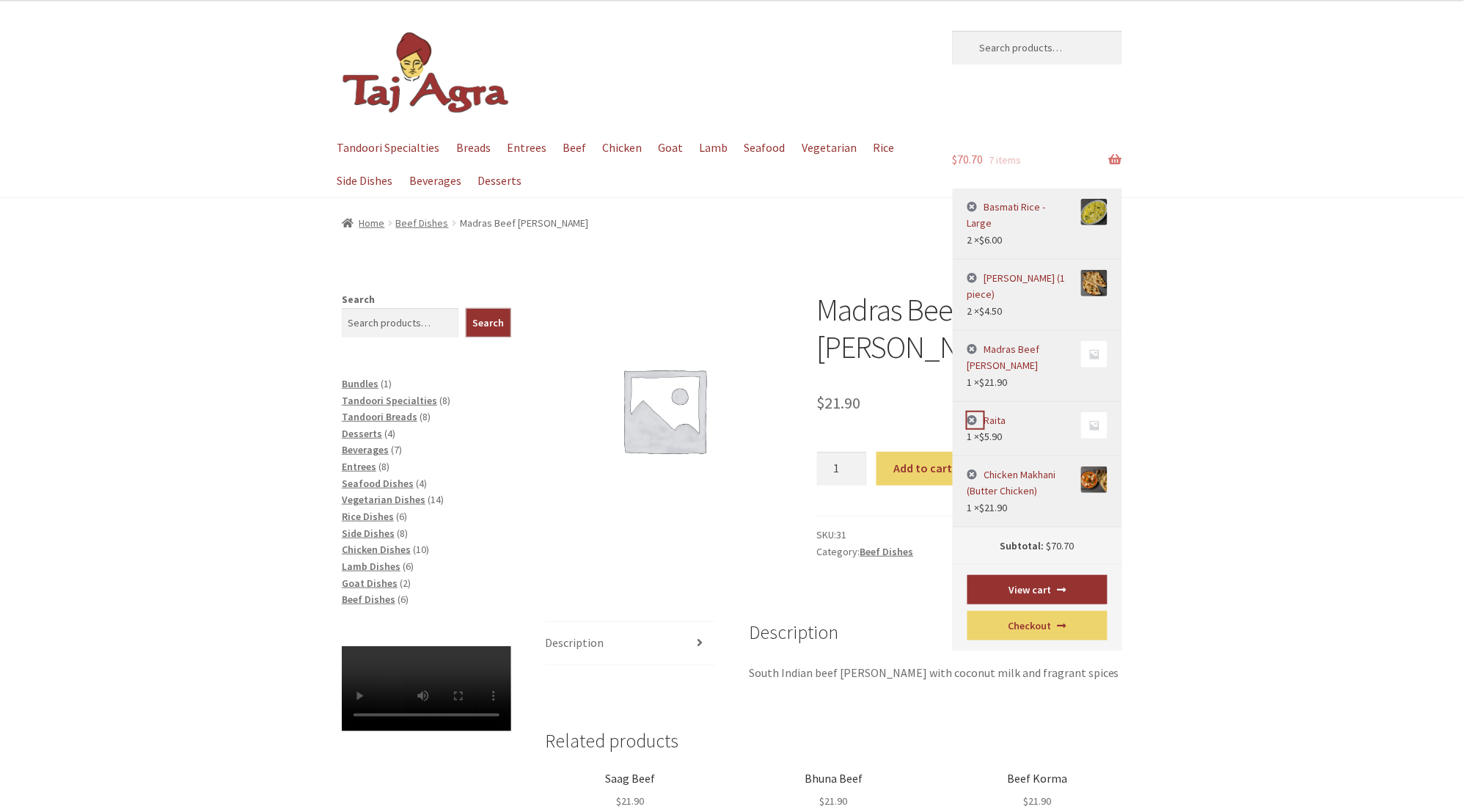
click at [975, 412] on link "×" at bounding box center [976, 421] width 17 height 17
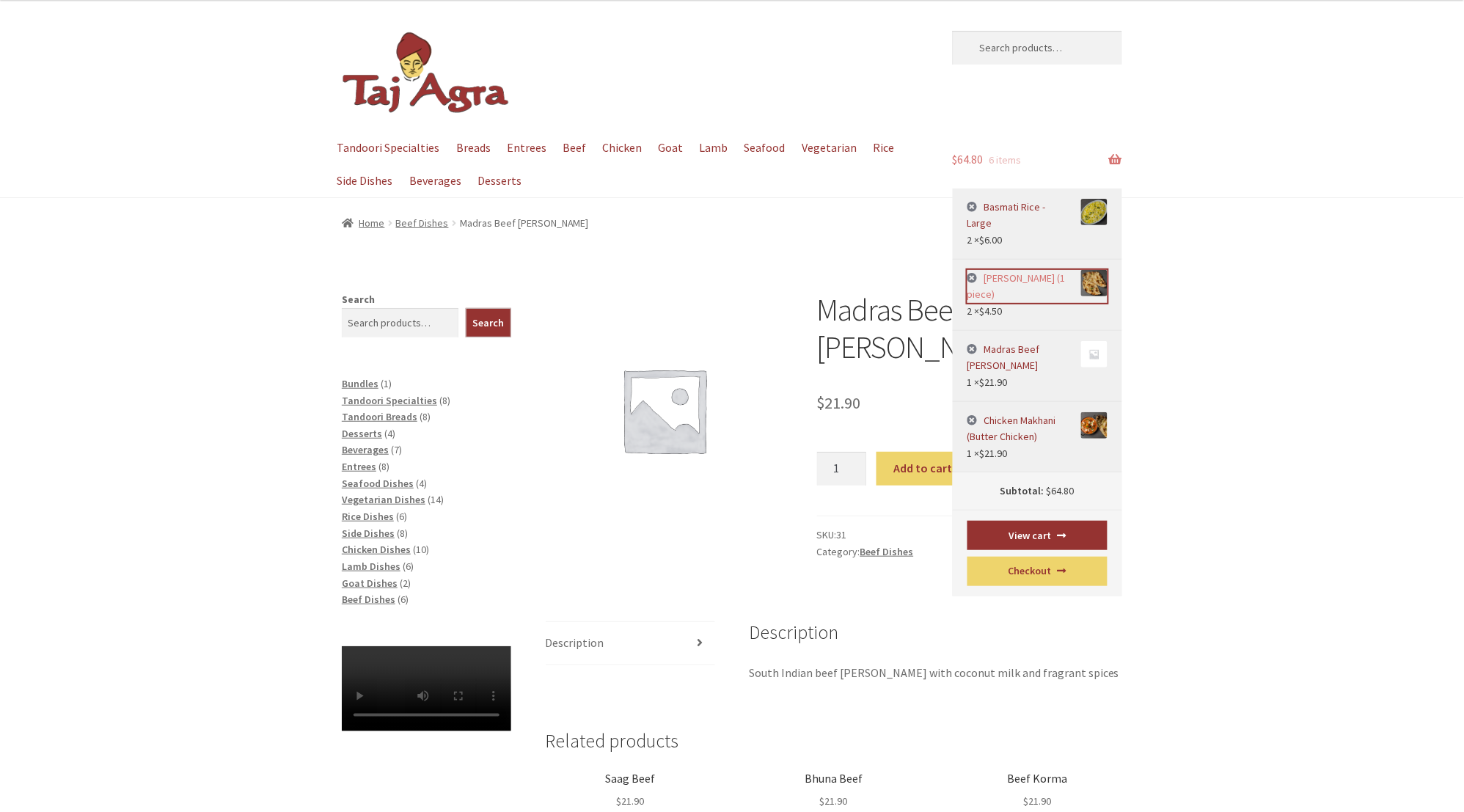
click at [1014, 270] on link "[PERSON_NAME] (1 piece)" at bounding box center [1038, 286] width 141 height 33
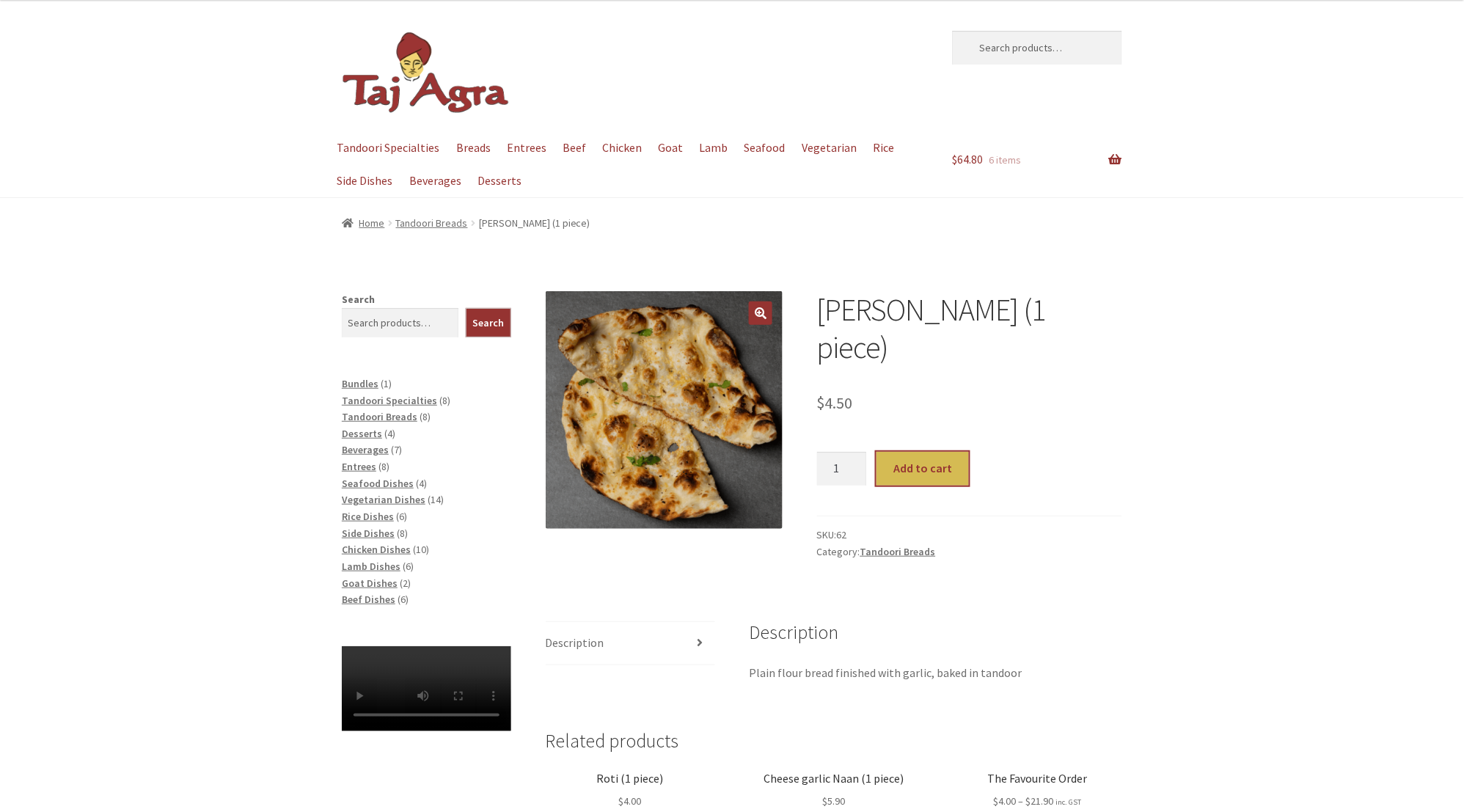
click at [930, 451] on button "Add to cart" at bounding box center [923, 468] width 92 height 33
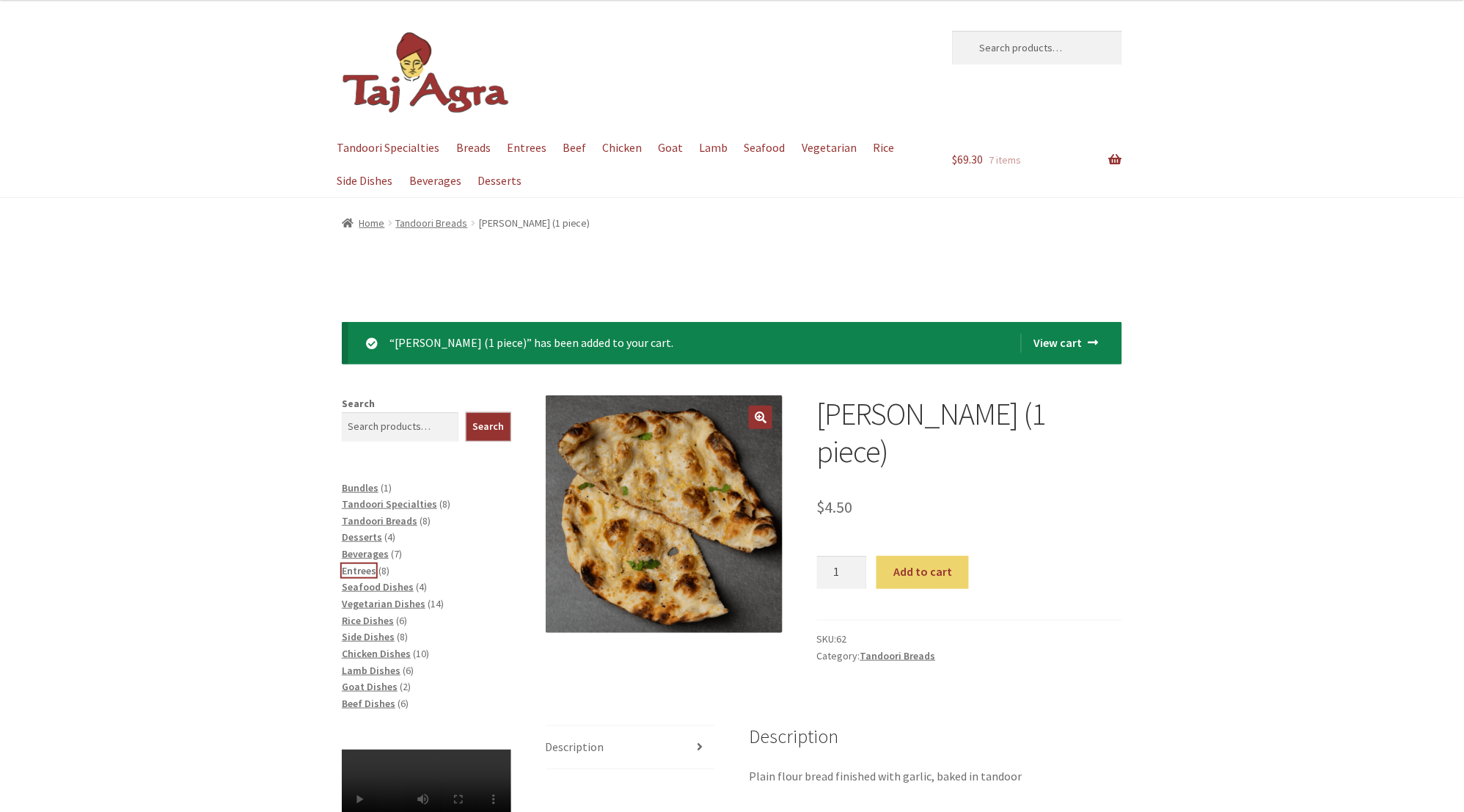
click at [364, 569] on span "Entrees" at bounding box center [359, 571] width 34 height 13
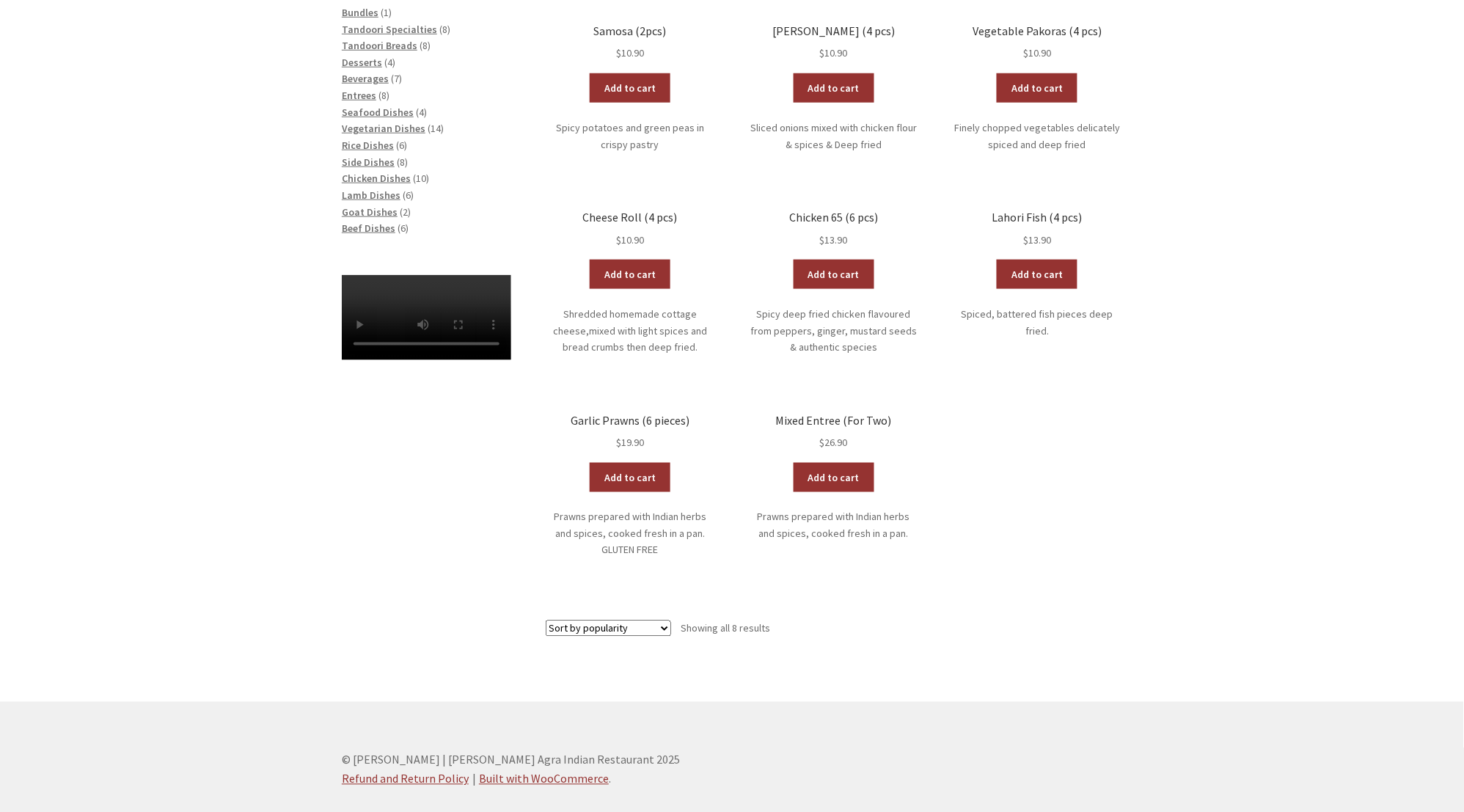
scroll to position [385, 0]
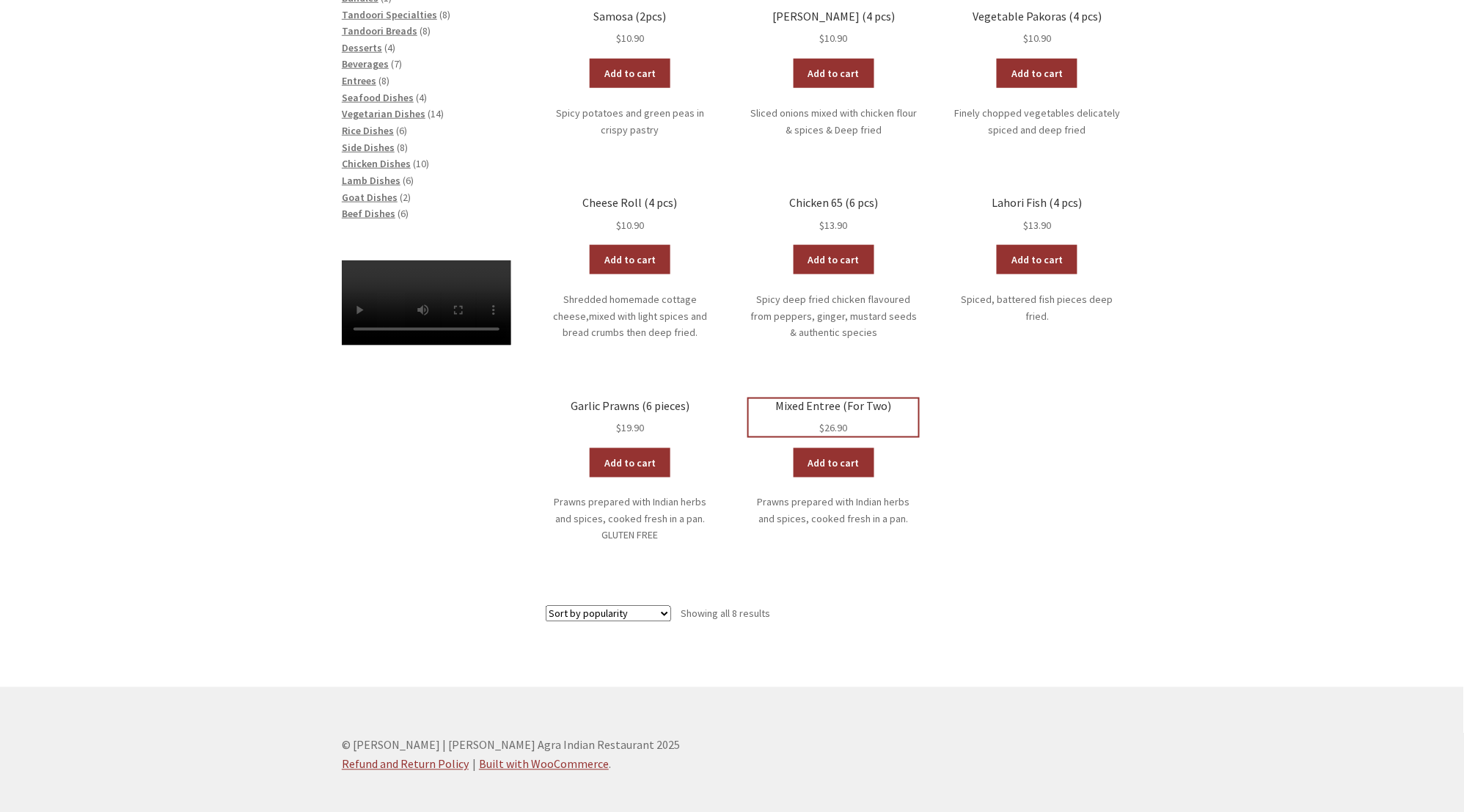
click at [847, 406] on h2 "Mixed Entree (For Two)" at bounding box center [834, 406] width 170 height 14
click at [642, 460] on link "Add to cart" at bounding box center [630, 463] width 81 height 30
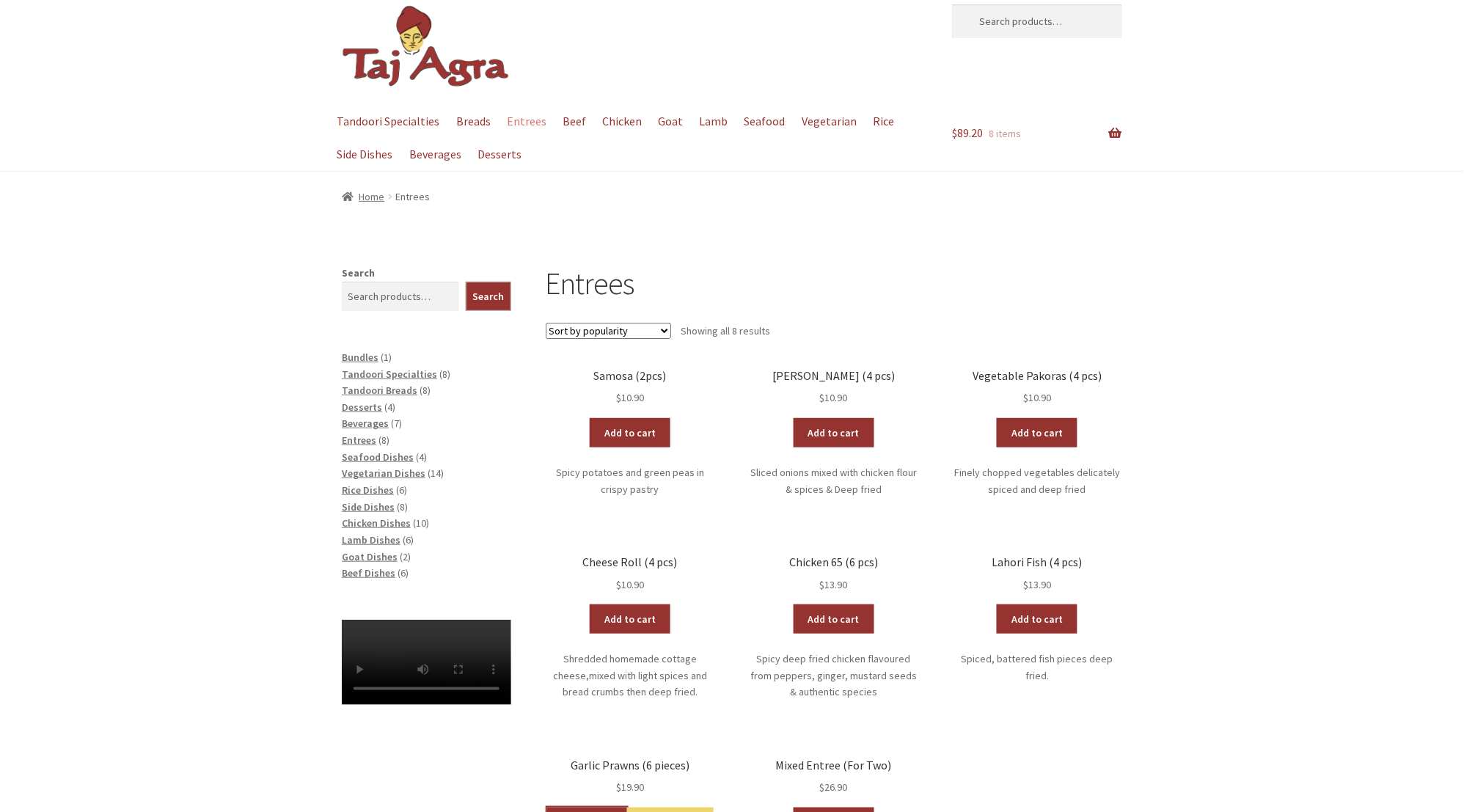
scroll to position [0, 0]
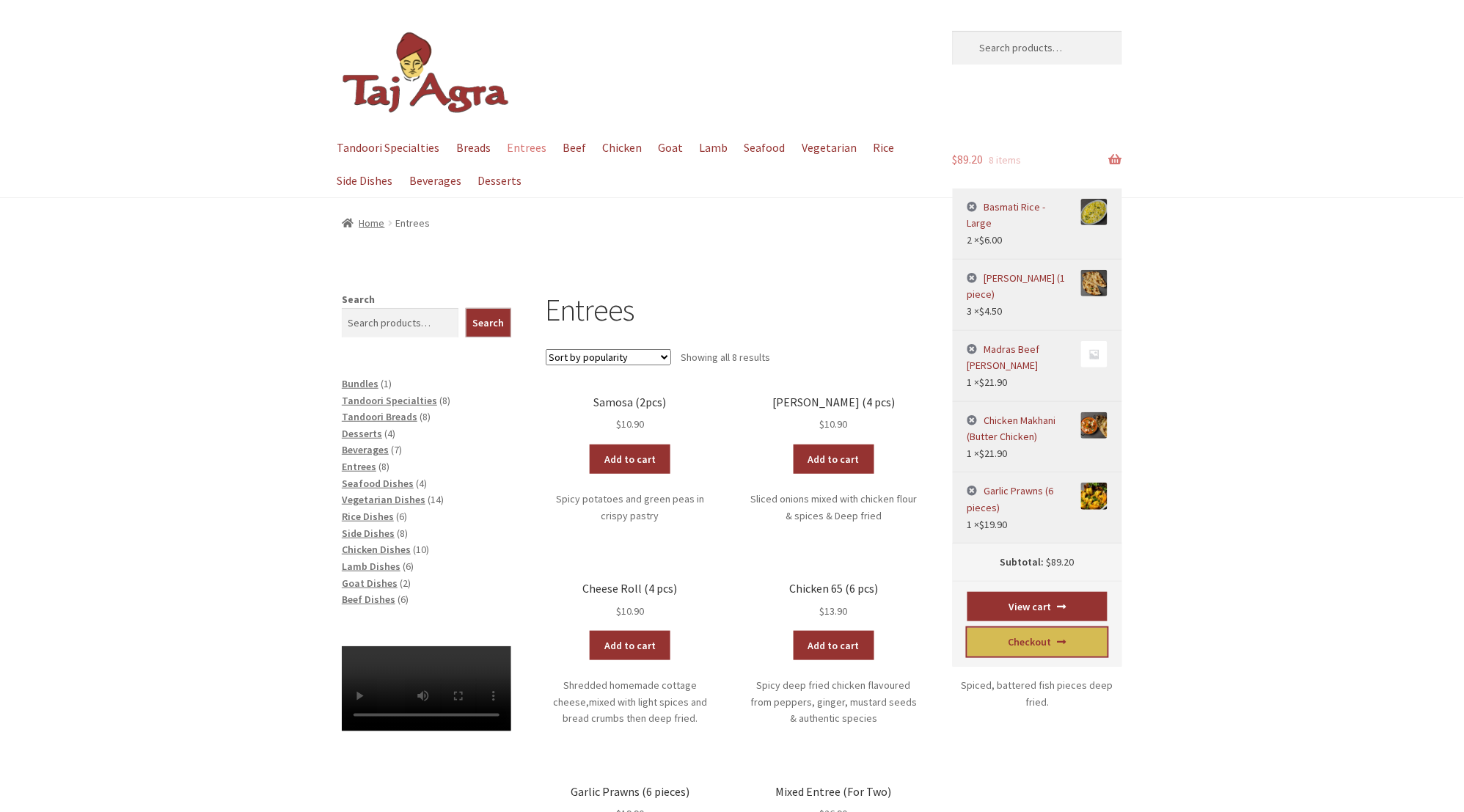
click at [1038, 628] on link "Checkout" at bounding box center [1038, 642] width 141 height 30
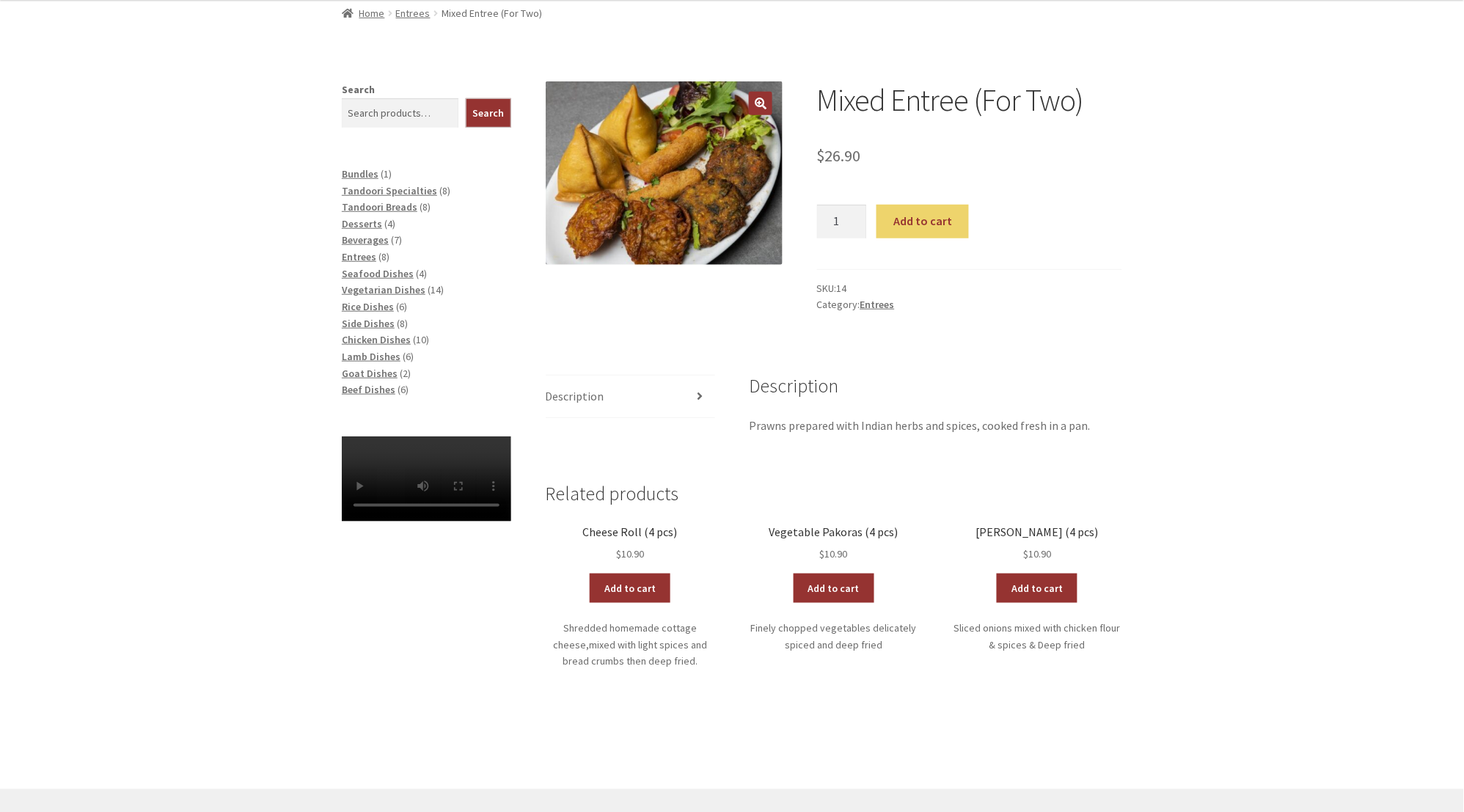
scroll to position [231, 0]
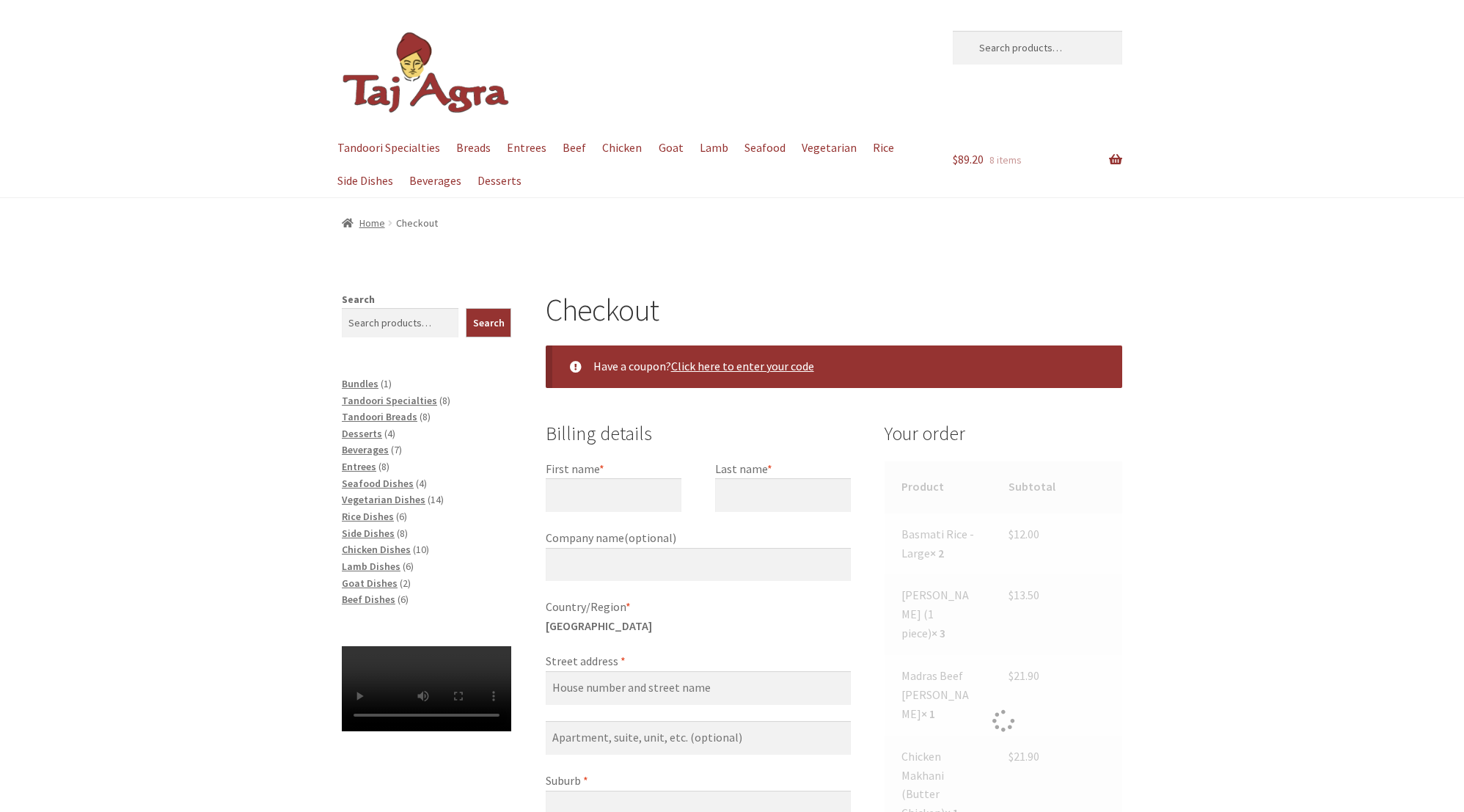
select select "ACT"
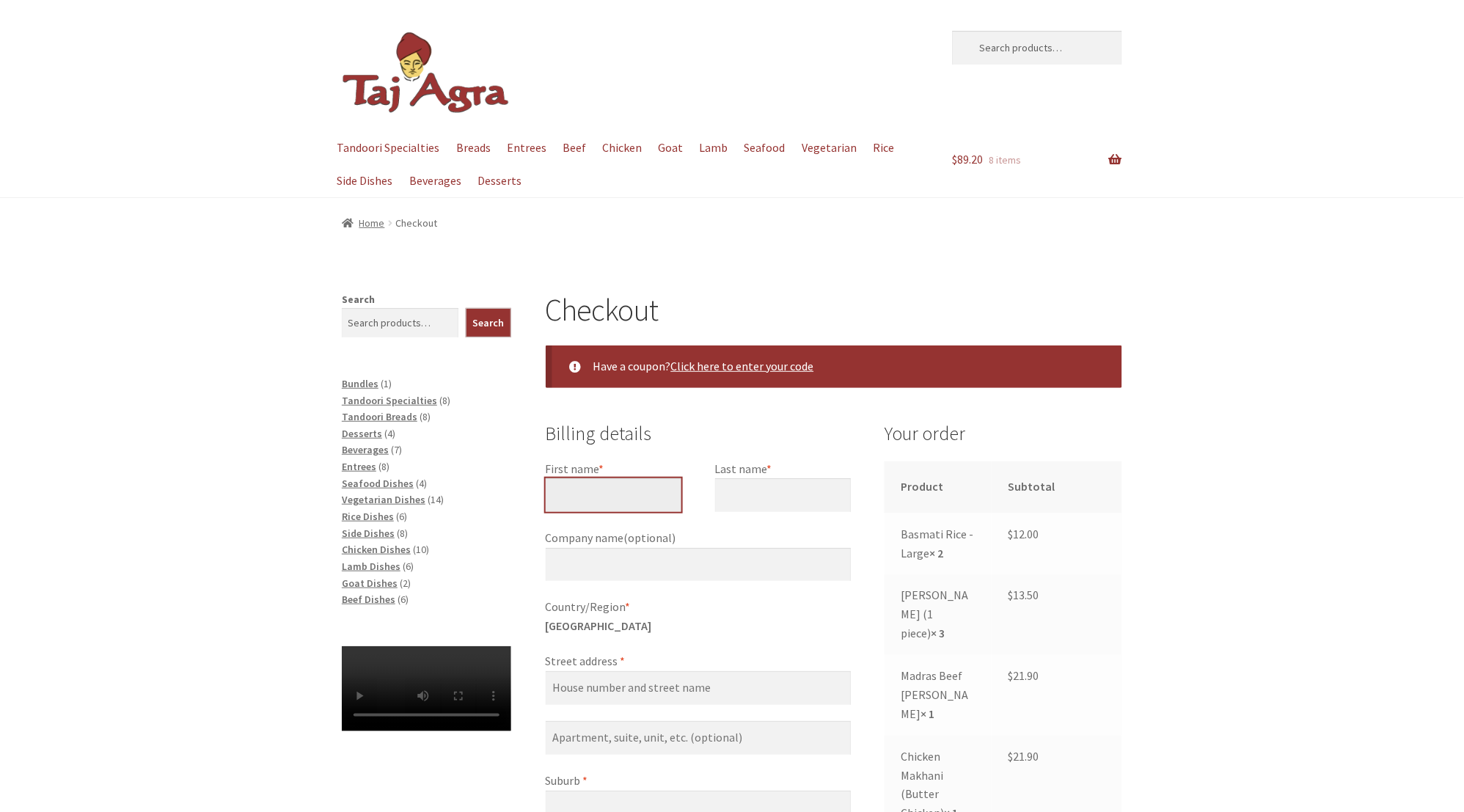
click at [624, 496] on input "First name *" at bounding box center [614, 494] width 136 height 33
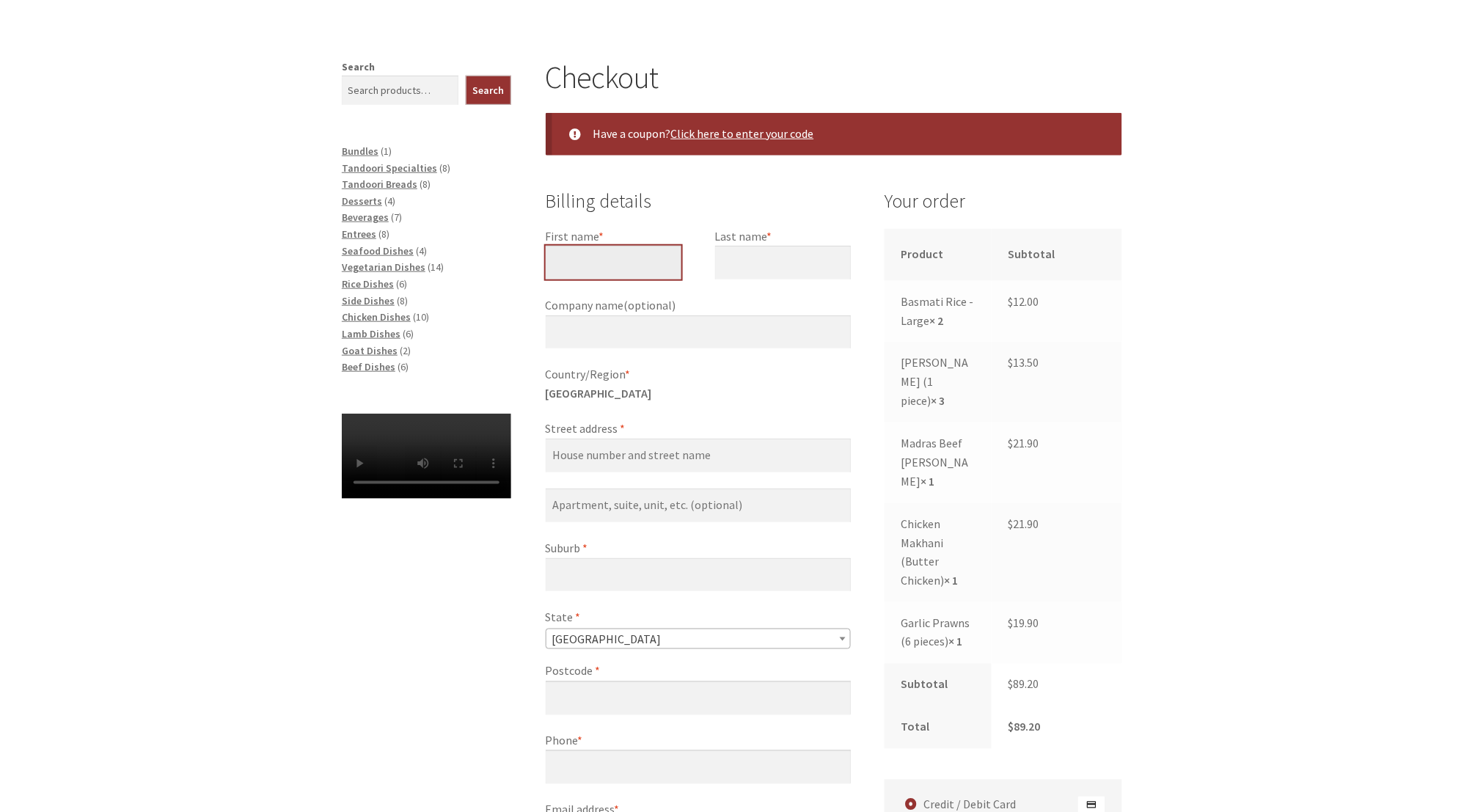
scroll to position [231, 0]
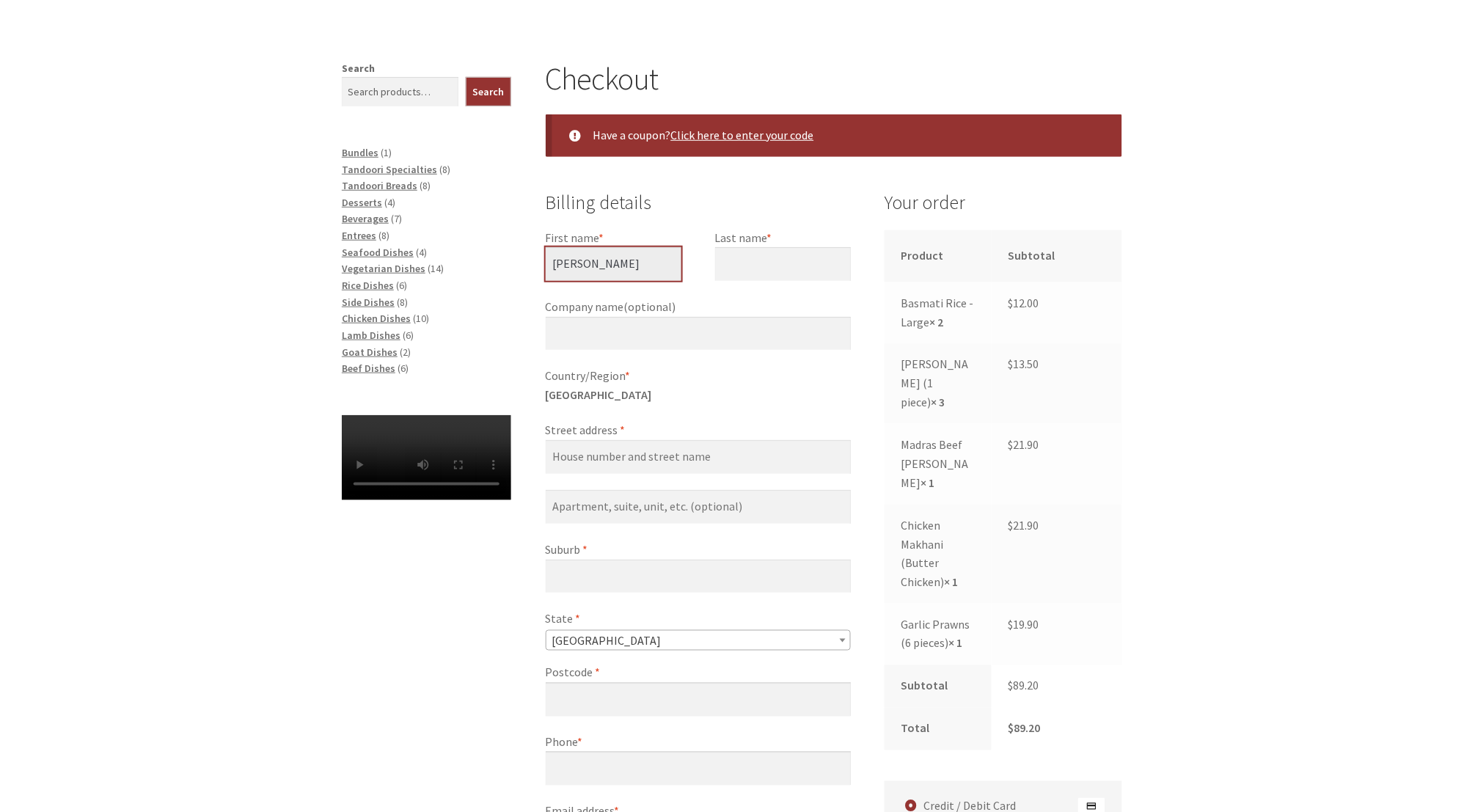
type input "[PERSON_NAME]"
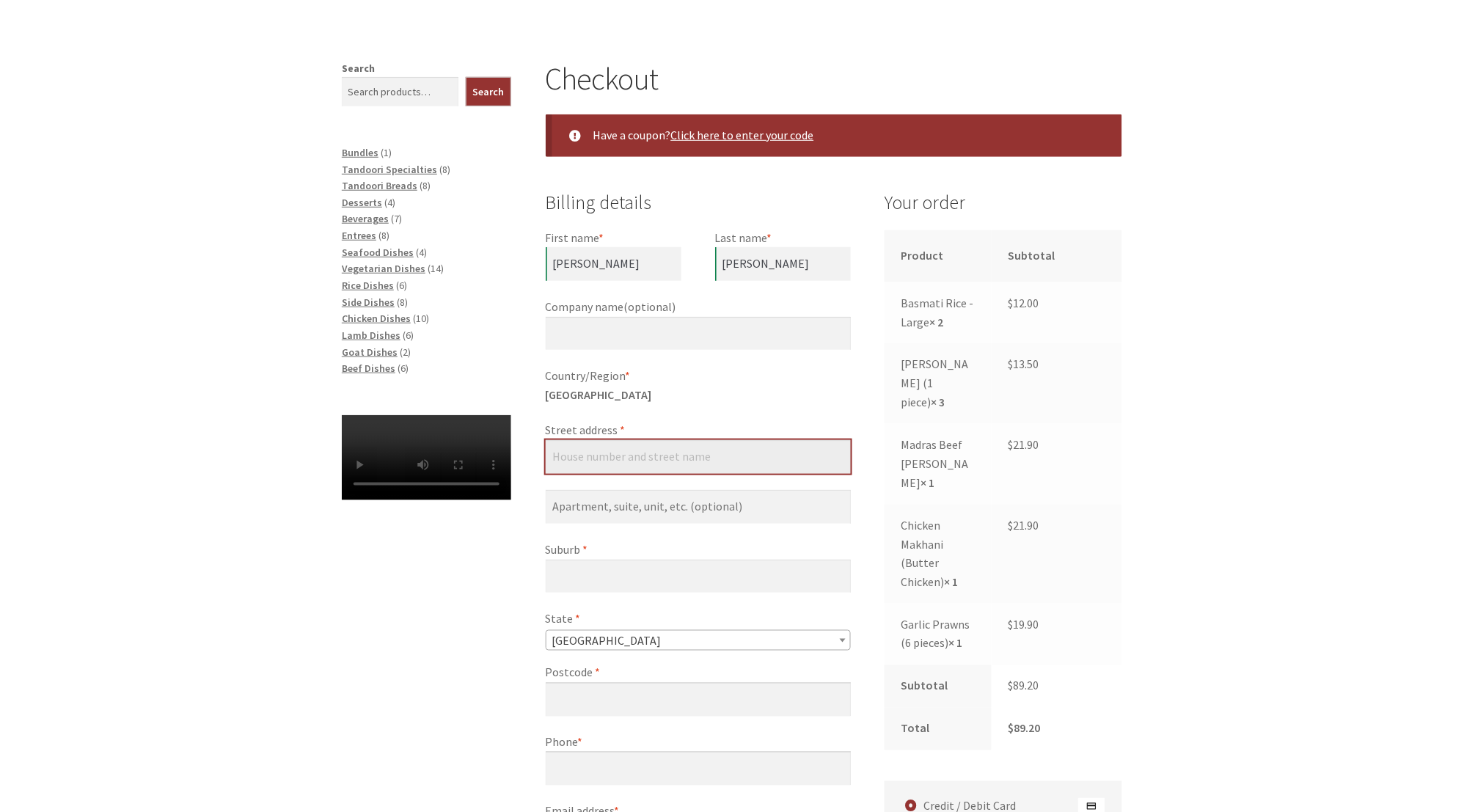
click at [696, 461] on input "Street address *" at bounding box center [699, 456] width 305 height 33
type input "[STREET_ADDRESS][PERSON_NAME]"
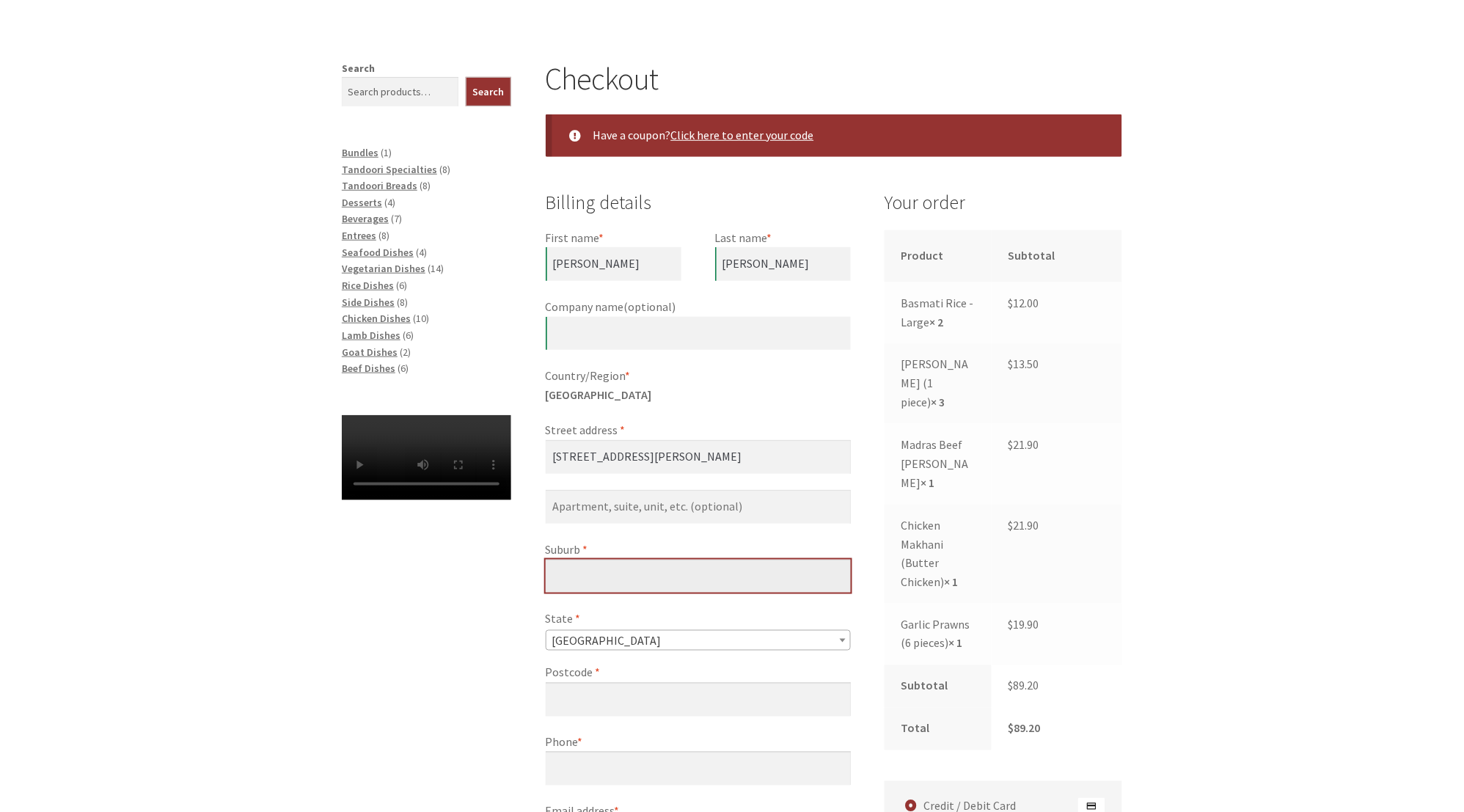
click at [577, 575] on input "Suburb *" at bounding box center [699, 575] width 305 height 33
type input "[PERSON_NAME]"
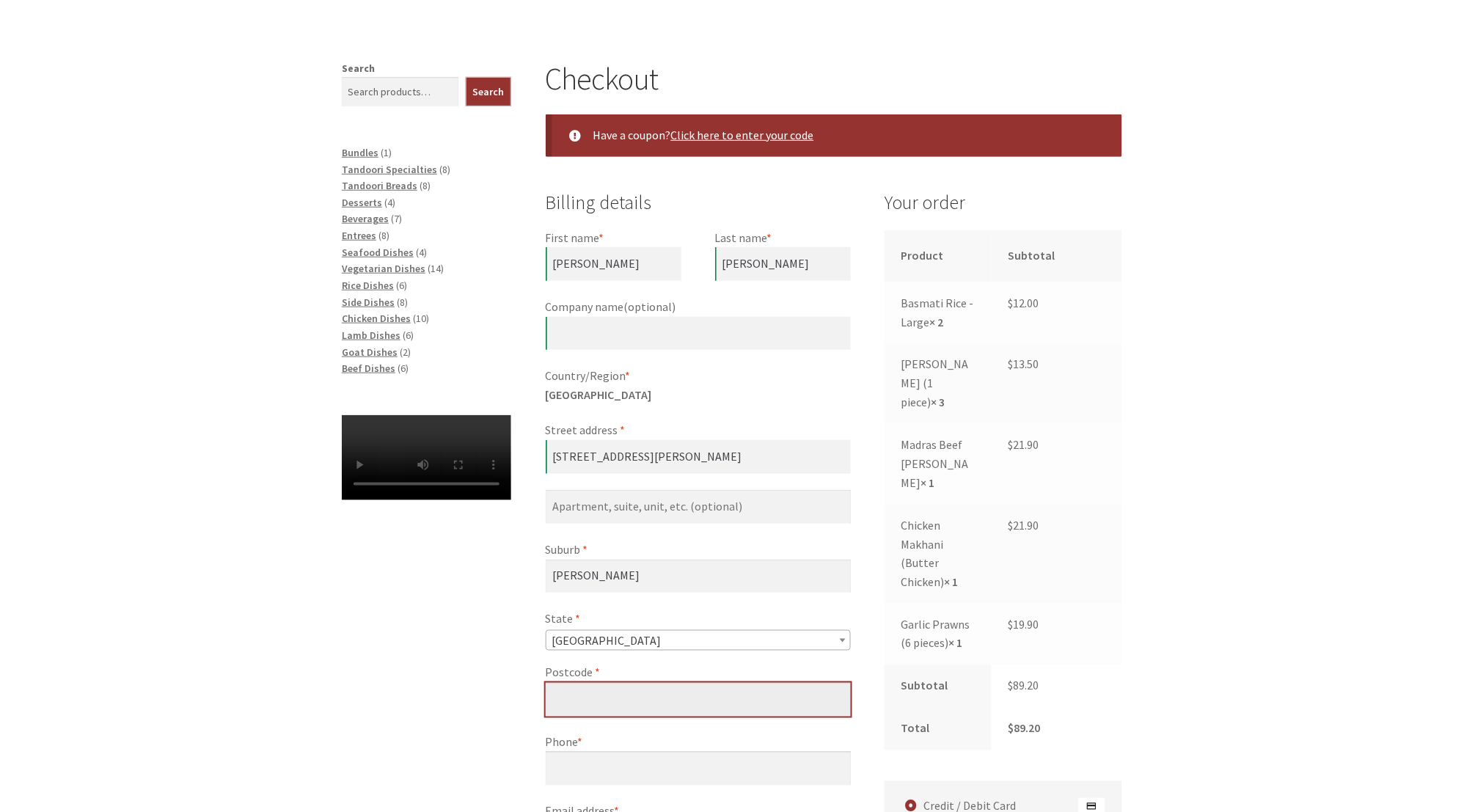
click at [621, 702] on input "Postcode *" at bounding box center [699, 699] width 305 height 33
type input "2612"
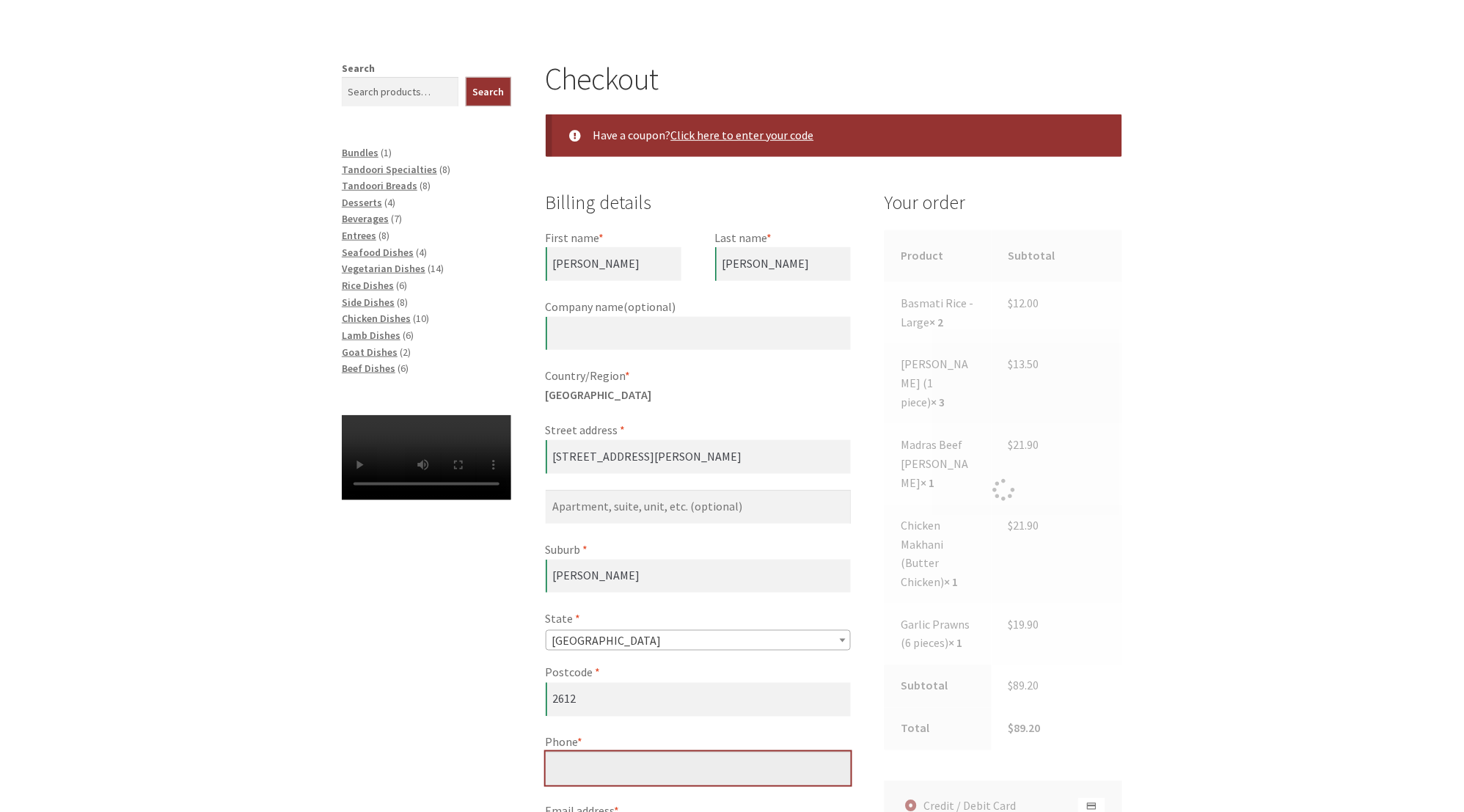
click at [631, 760] on input "Phone *" at bounding box center [699, 768] width 305 height 33
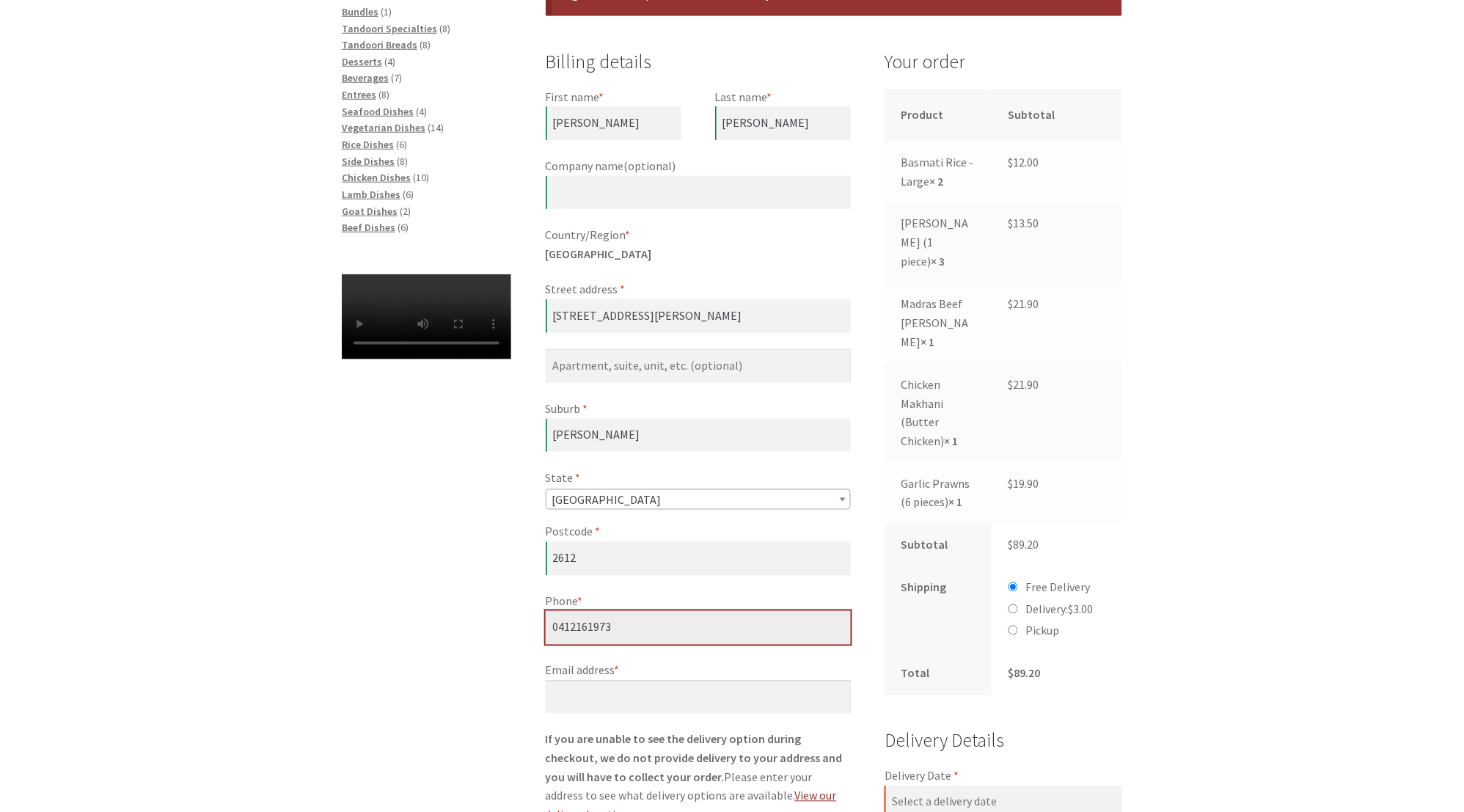
scroll to position [385, 0]
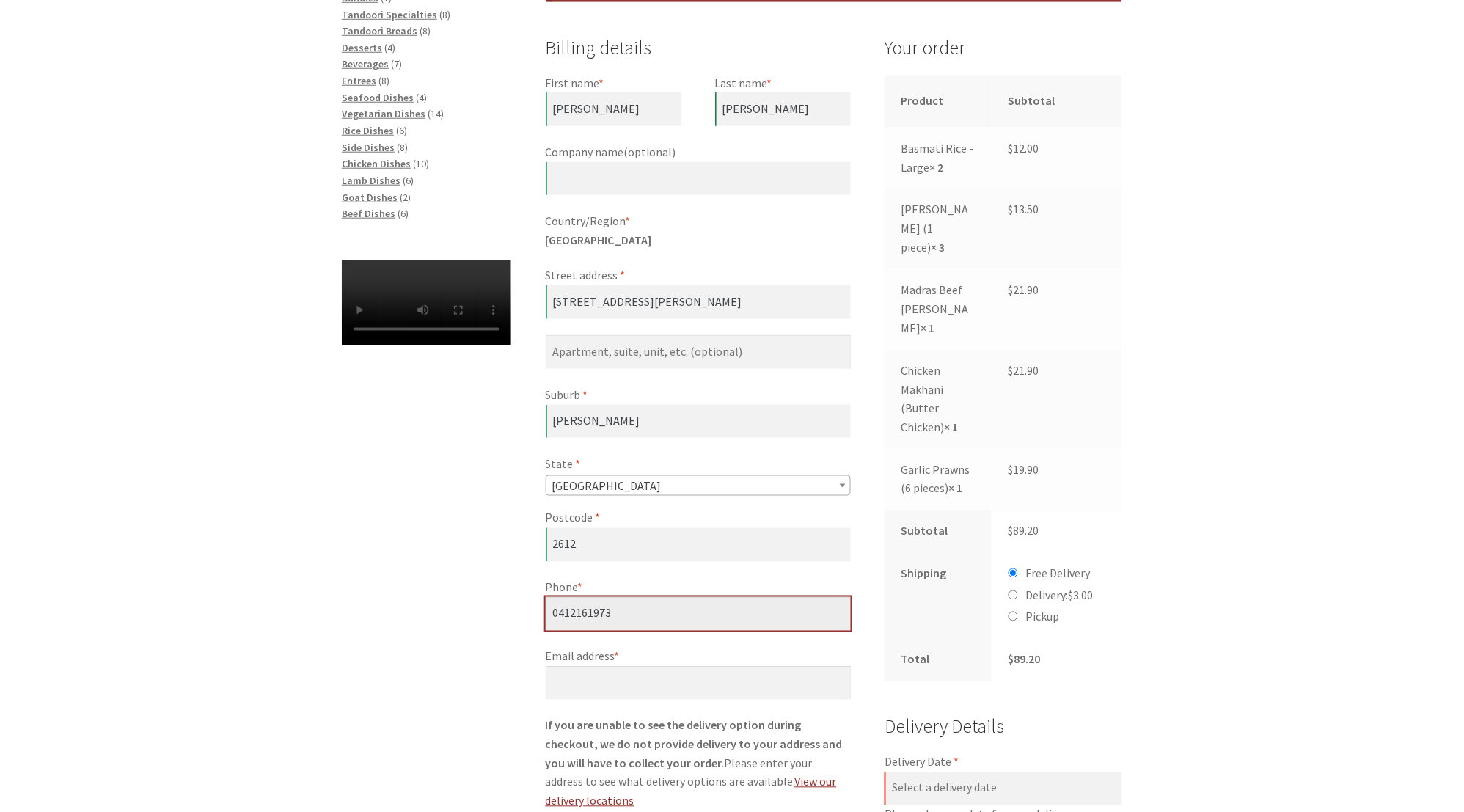
type input "0412161973"
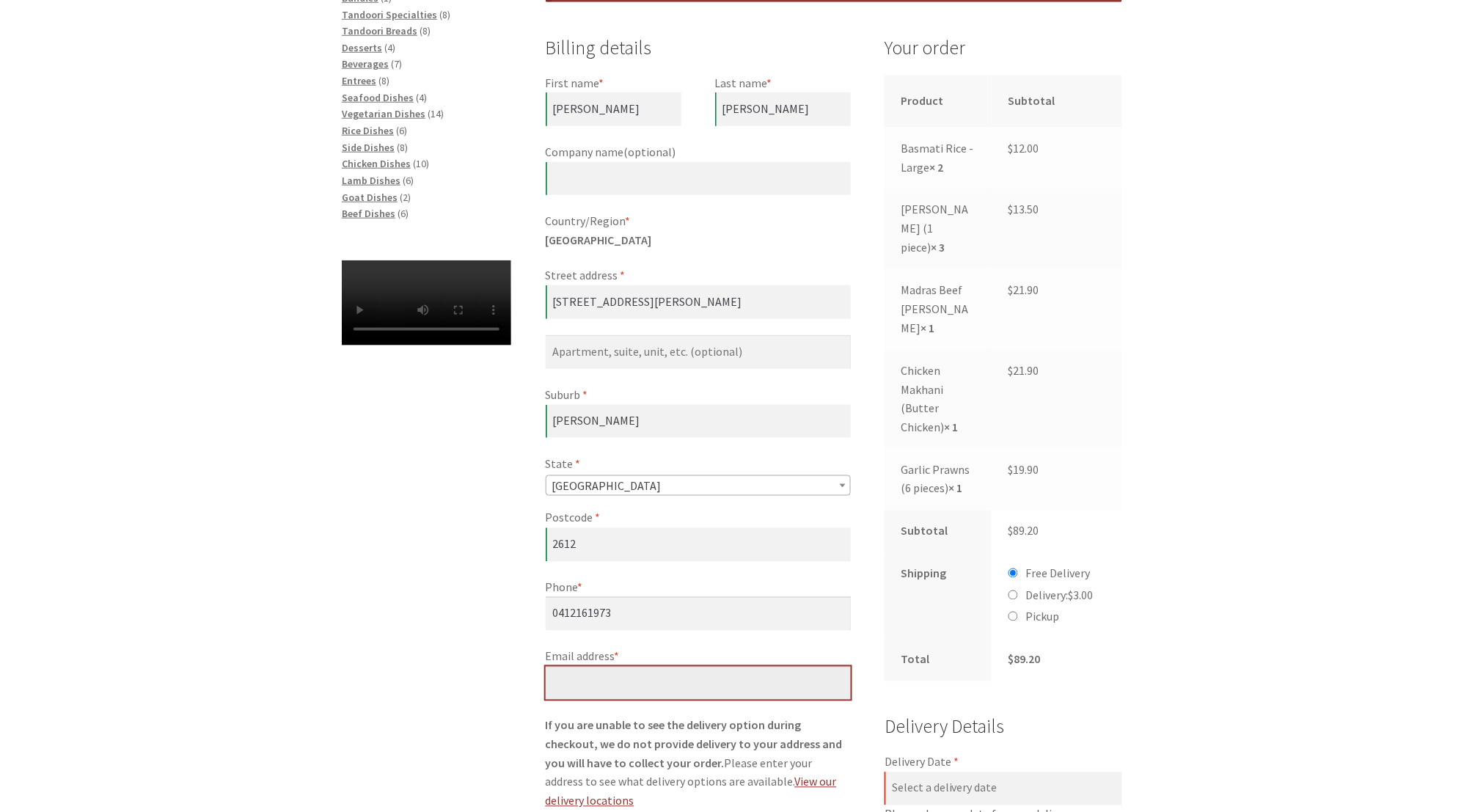
click at [650, 678] on input "Email address *" at bounding box center [699, 683] width 305 height 33
type input "[EMAIL_ADDRESS][DOMAIN_NAME]"
click at [679, 718] on strong "If you are unable to see the delivery option during checkout, we do not provide…" at bounding box center [694, 744] width 297 height 52
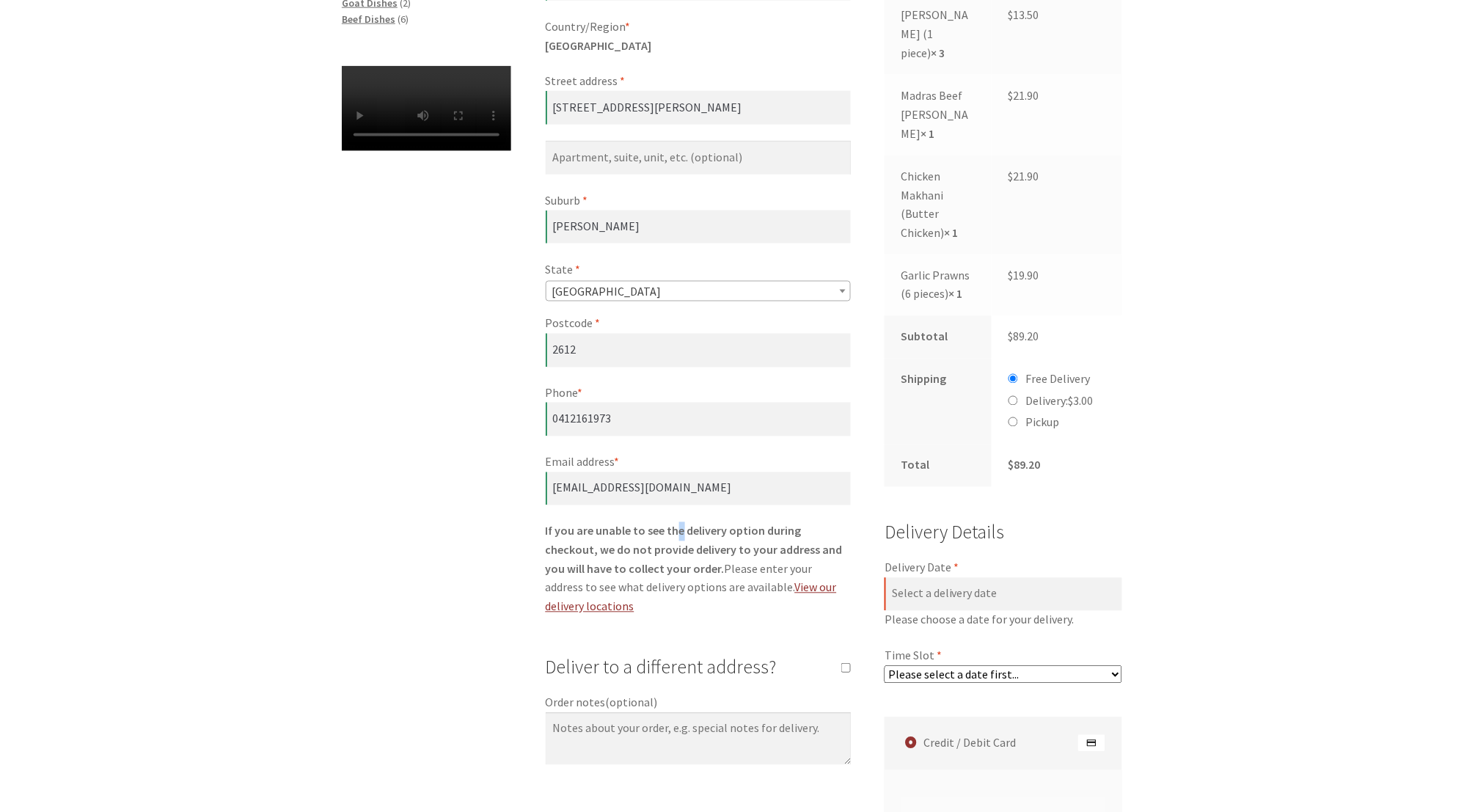
scroll to position [617, 0]
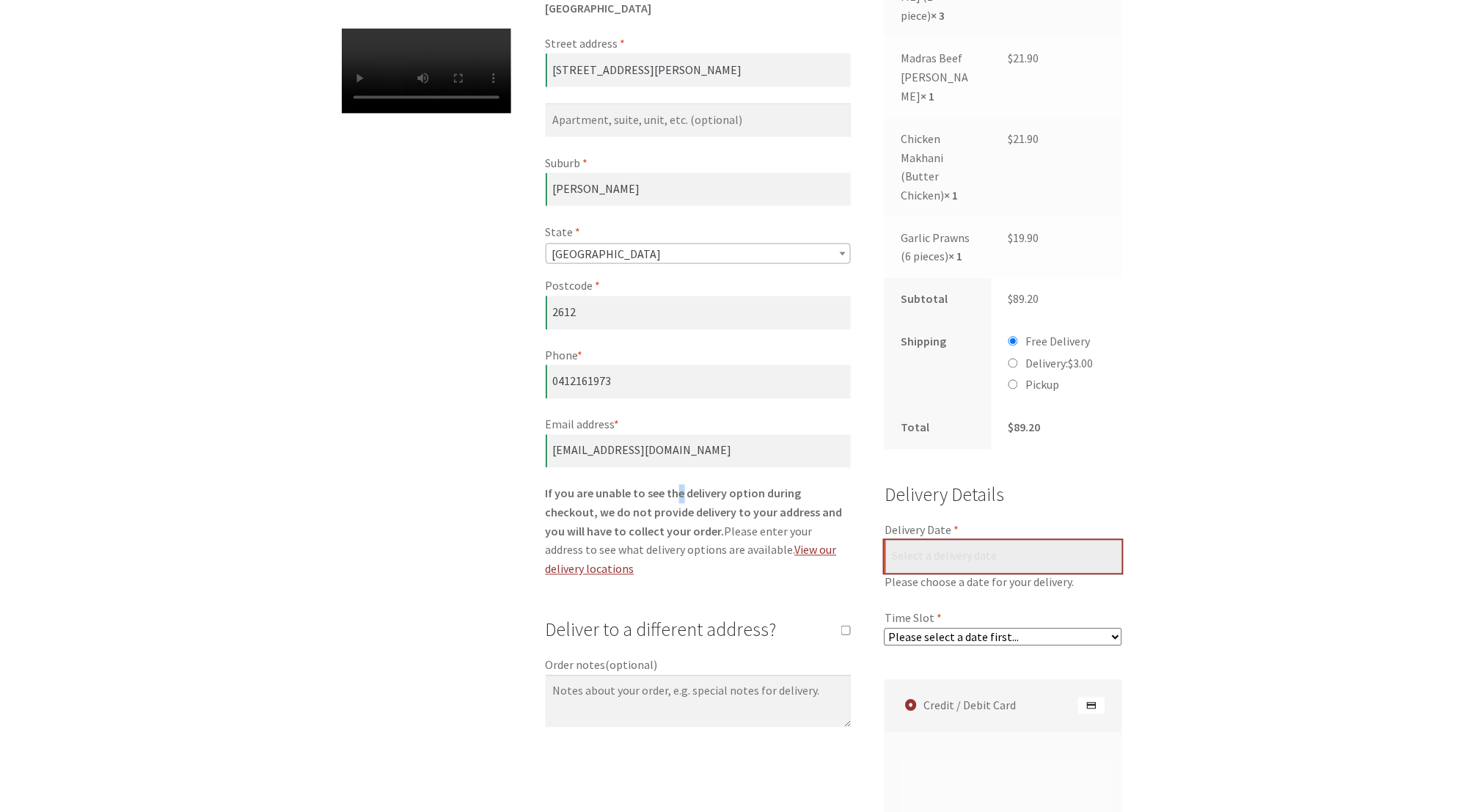
click at [937, 541] on input "Delivery Date *" at bounding box center [1003, 557] width 238 height 33
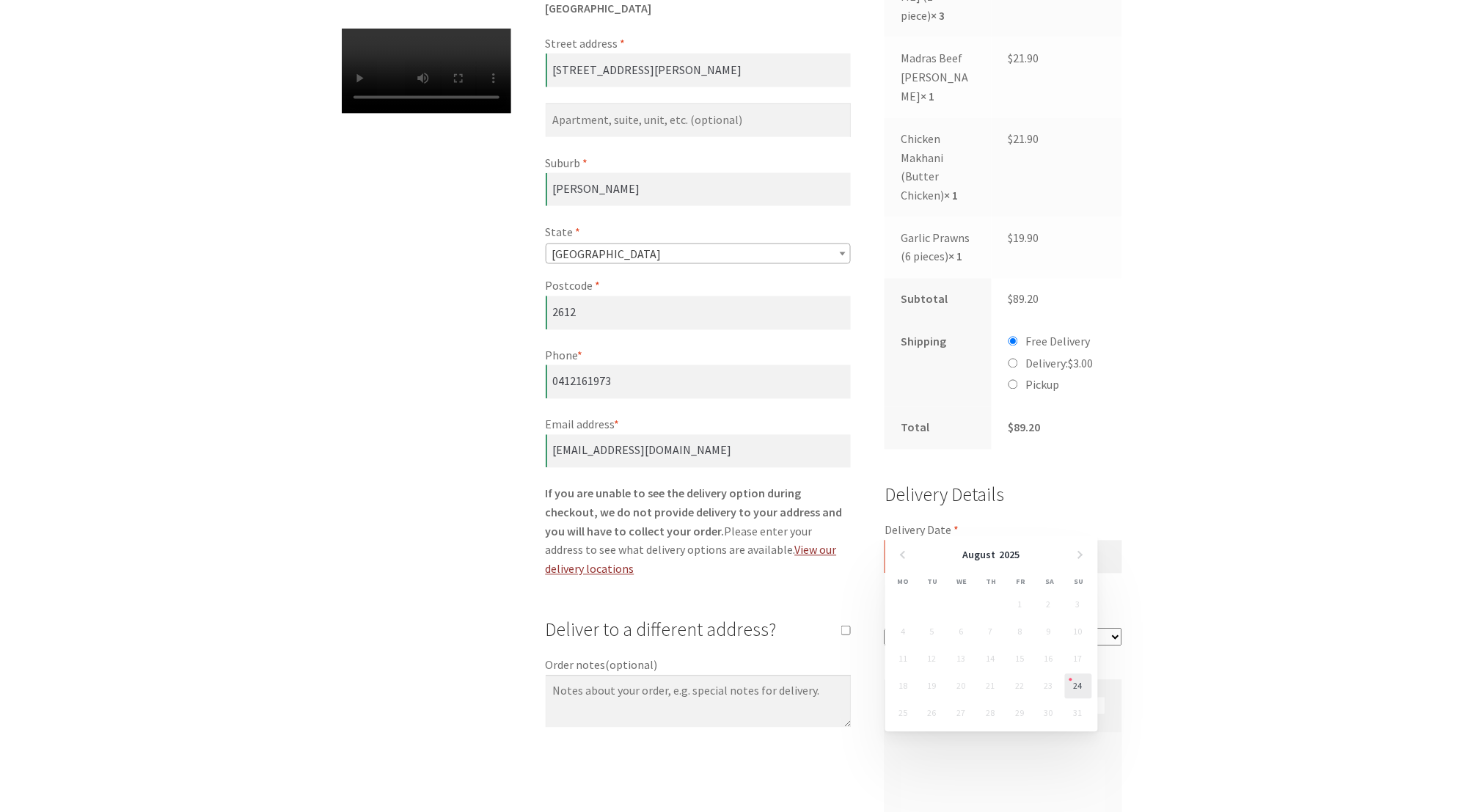
click at [1082, 686] on link "24" at bounding box center [1078, 686] width 27 height 25
type input "[DATE]"
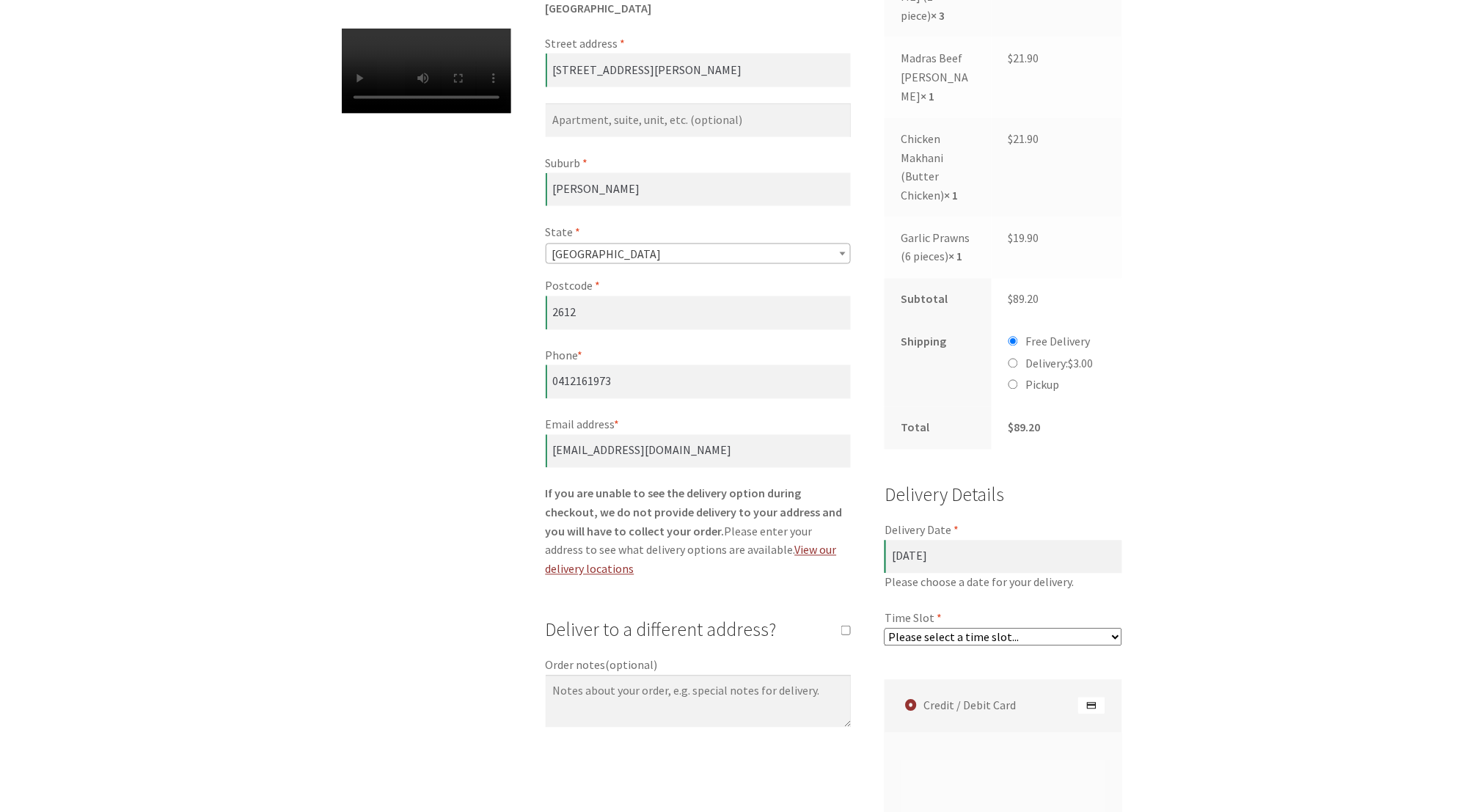
click at [1033, 629] on select "Please select a time slot... 06:55 PM - 07:25 PM 07:25 PM - 07:55 PM 07:55 PM -…" at bounding box center [1003, 637] width 238 height 17
select select "60c2ef62db861/2|0.00"
click at [885, 629] on select "Please select a time slot... 06:55 PM - 07:25 PM 07:25 PM - 07:55 PM 07:55 PM -…" at bounding box center [1003, 637] width 238 height 17
click at [1190, 324] on div "Checkout Have a coupon? Click here to enter your code Coupon: Apply coupon Bill…" at bounding box center [732, 517] width 1464 height 1688
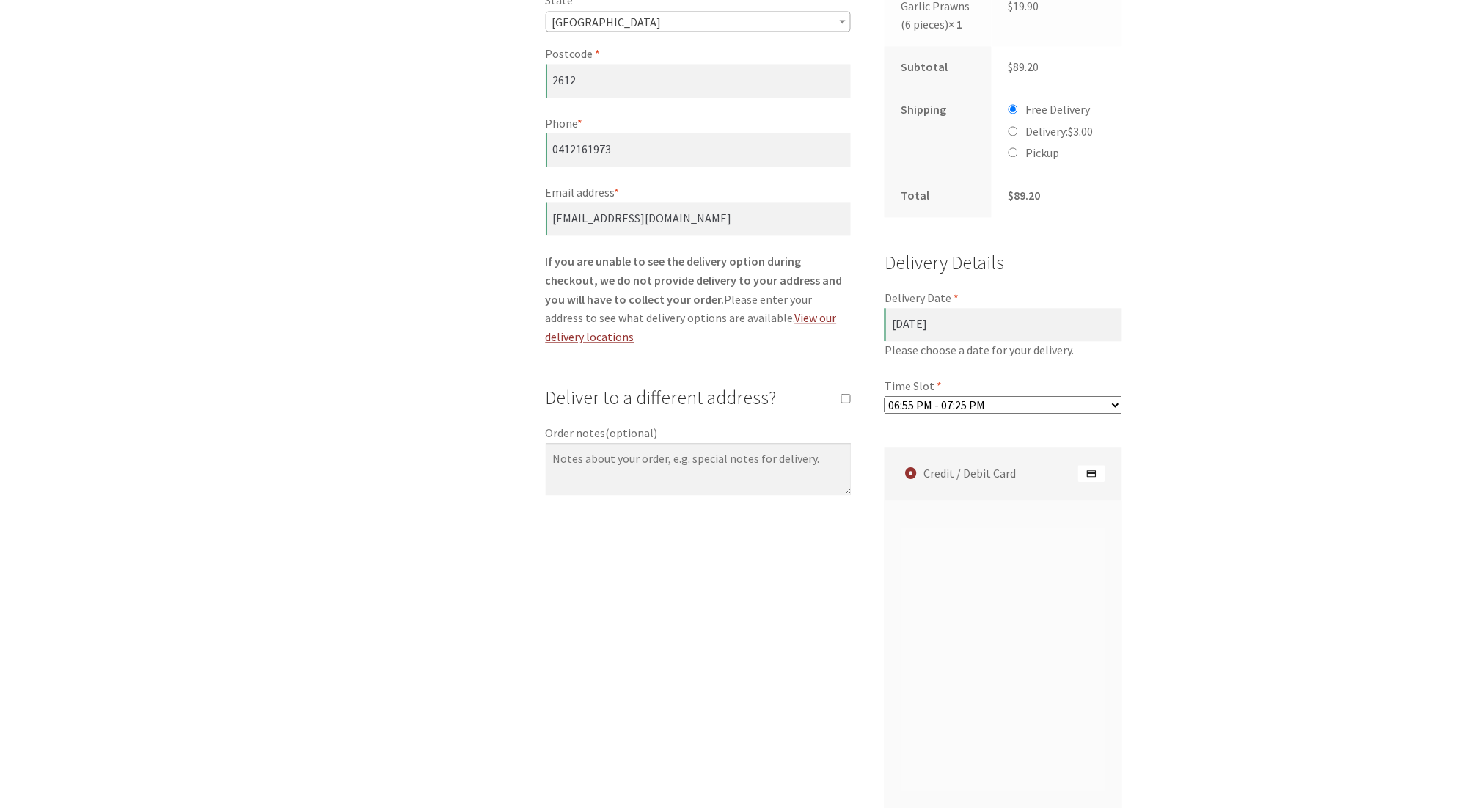
scroll to position [848, 0]
click at [714, 447] on textarea "Order notes (optional)" at bounding box center [699, 470] width 305 height 52
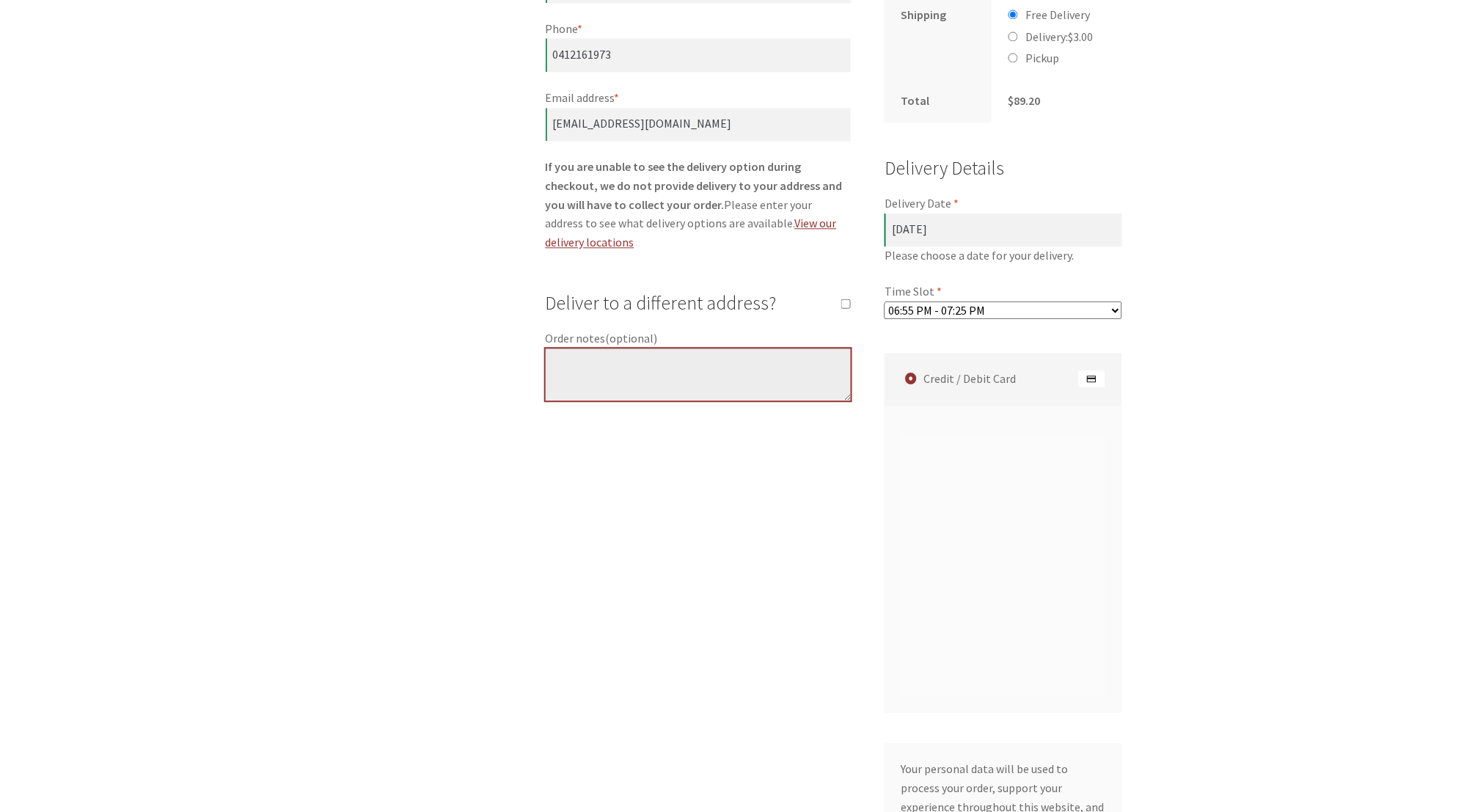
scroll to position [1080, 0]
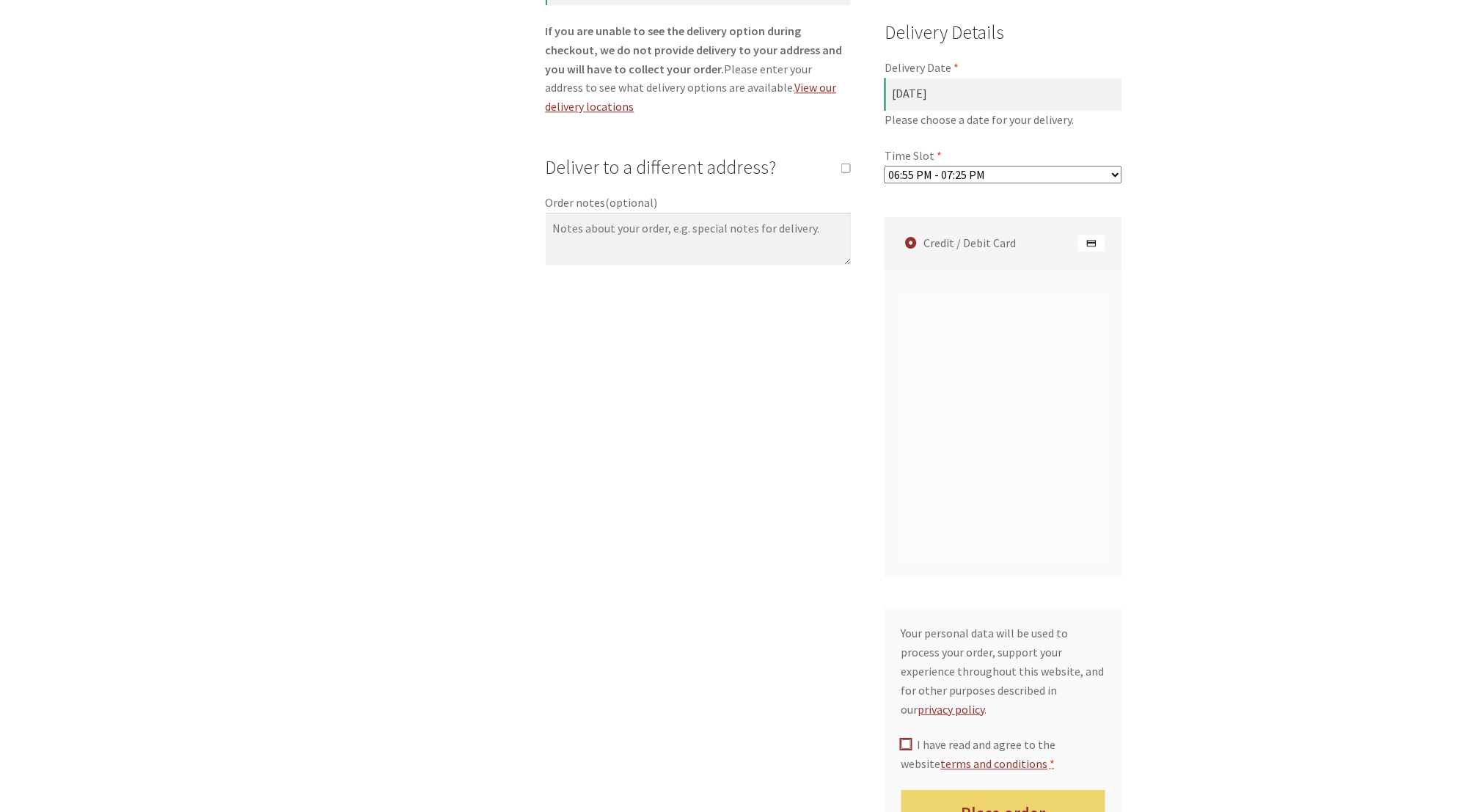
click at [906, 739] on input "I have read and agree to the website terms and conditions *" at bounding box center [907, 744] width 10 height 10
checkbox input "true"
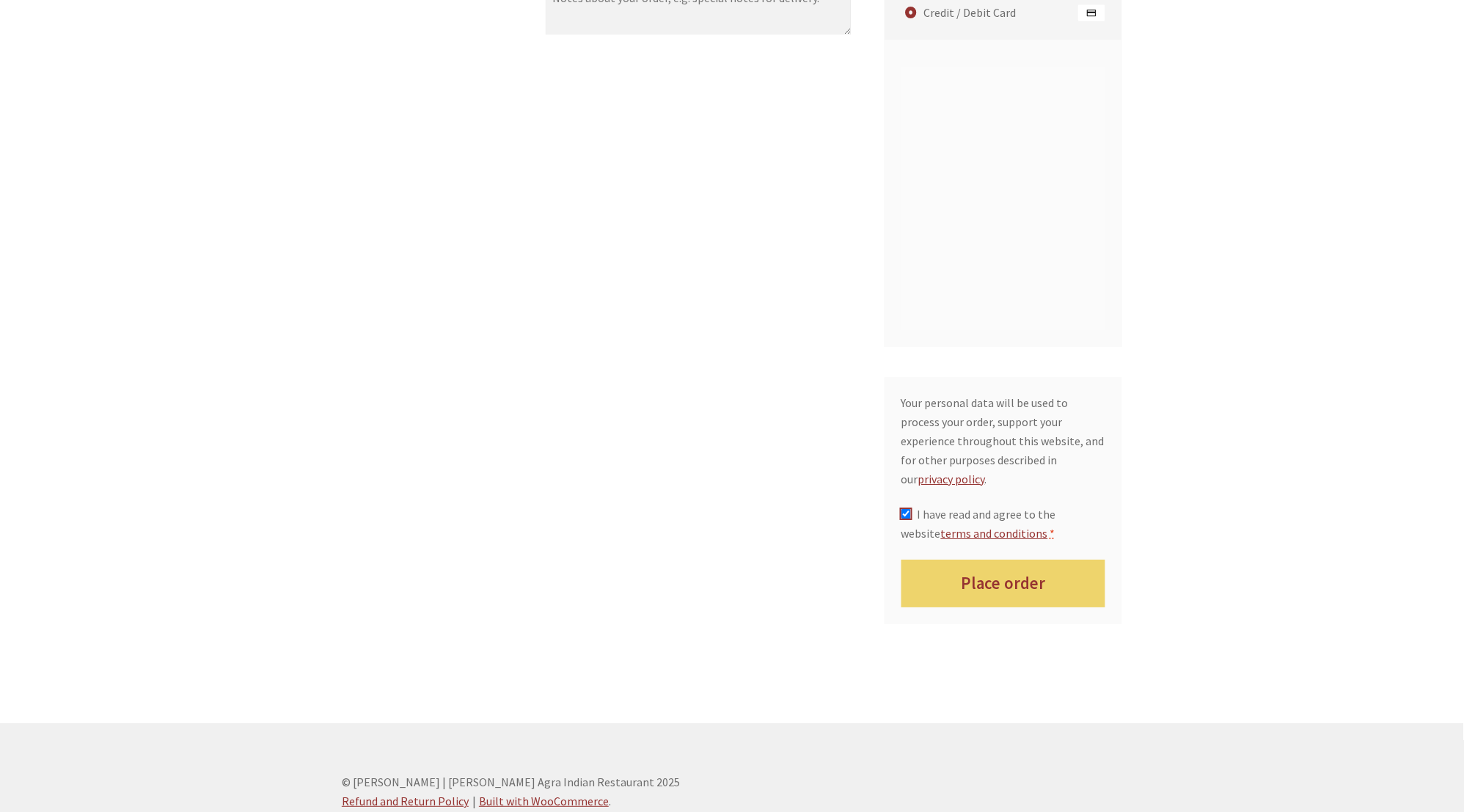
scroll to position [1327, 0]
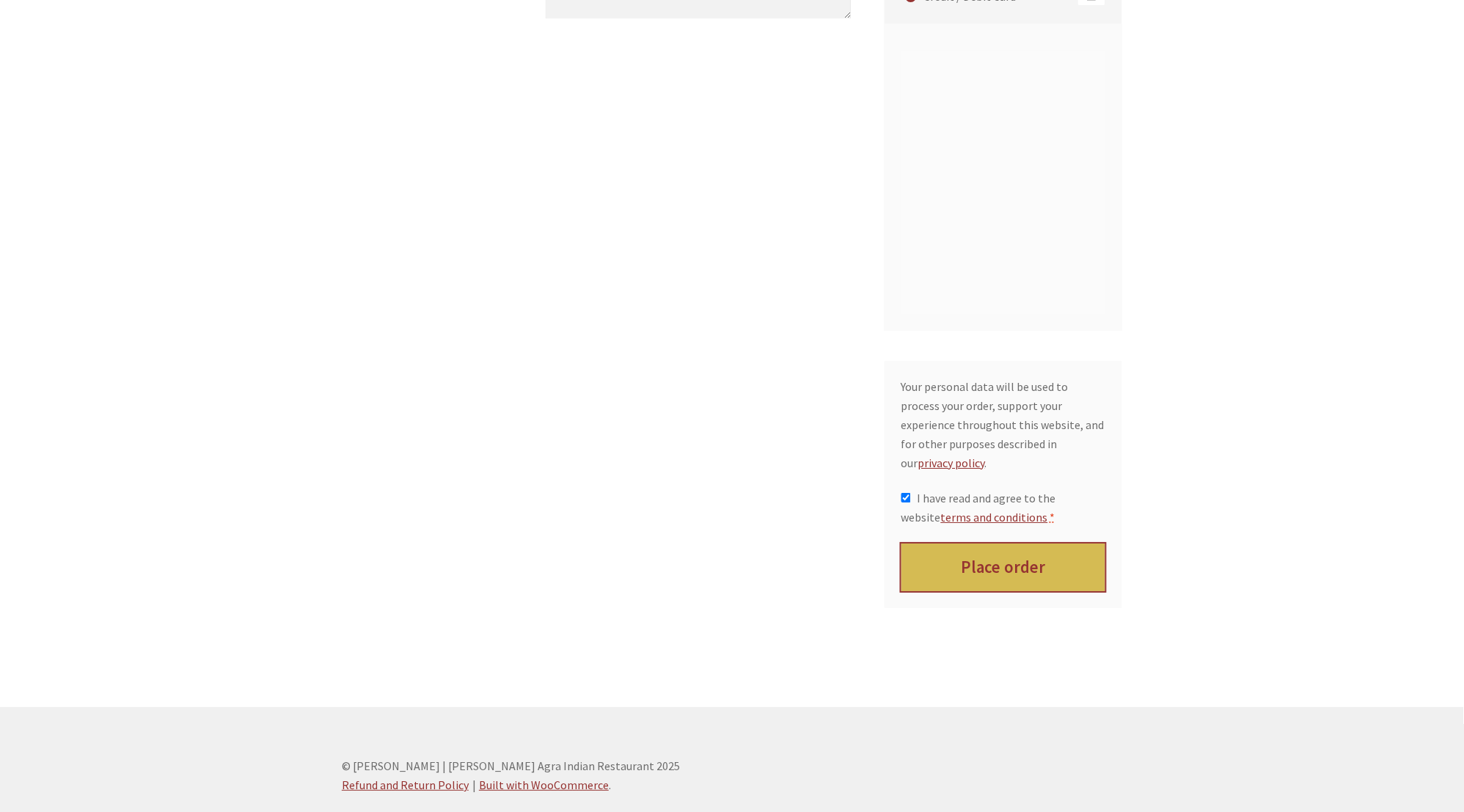
click at [1000, 544] on button "Place order" at bounding box center [1004, 568] width 204 height 48
